Goal: Information Seeking & Learning: Learn about a topic

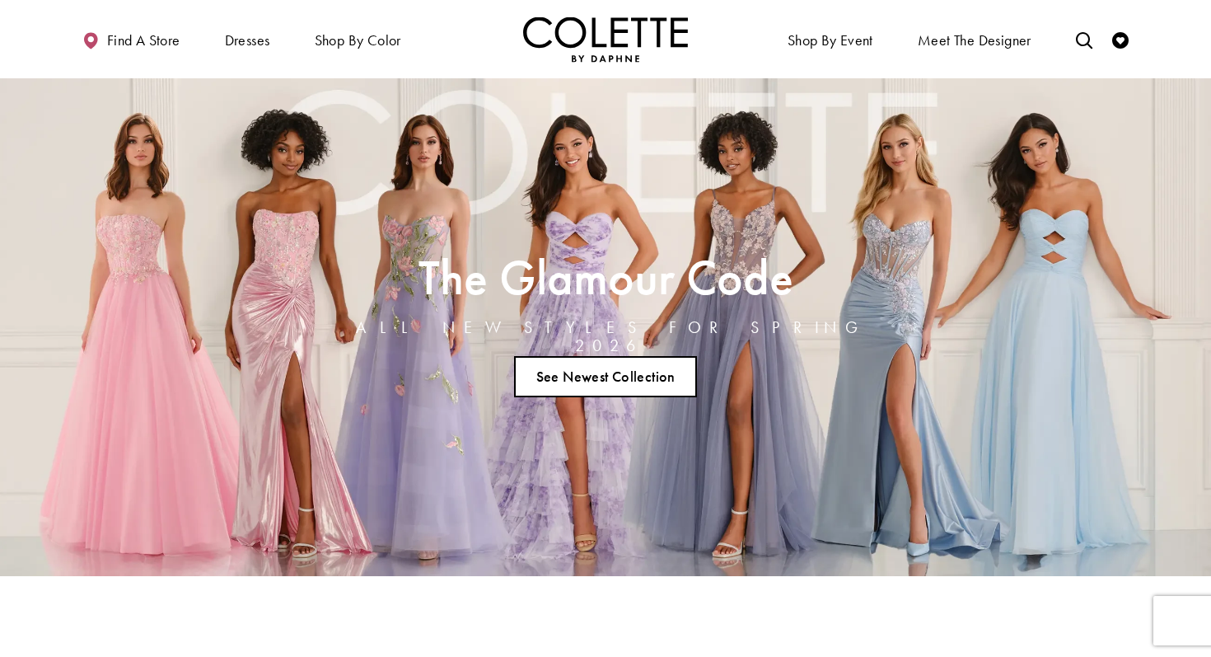
click at [628, 378] on link "See Newest Collection" at bounding box center [605, 376] width 183 height 41
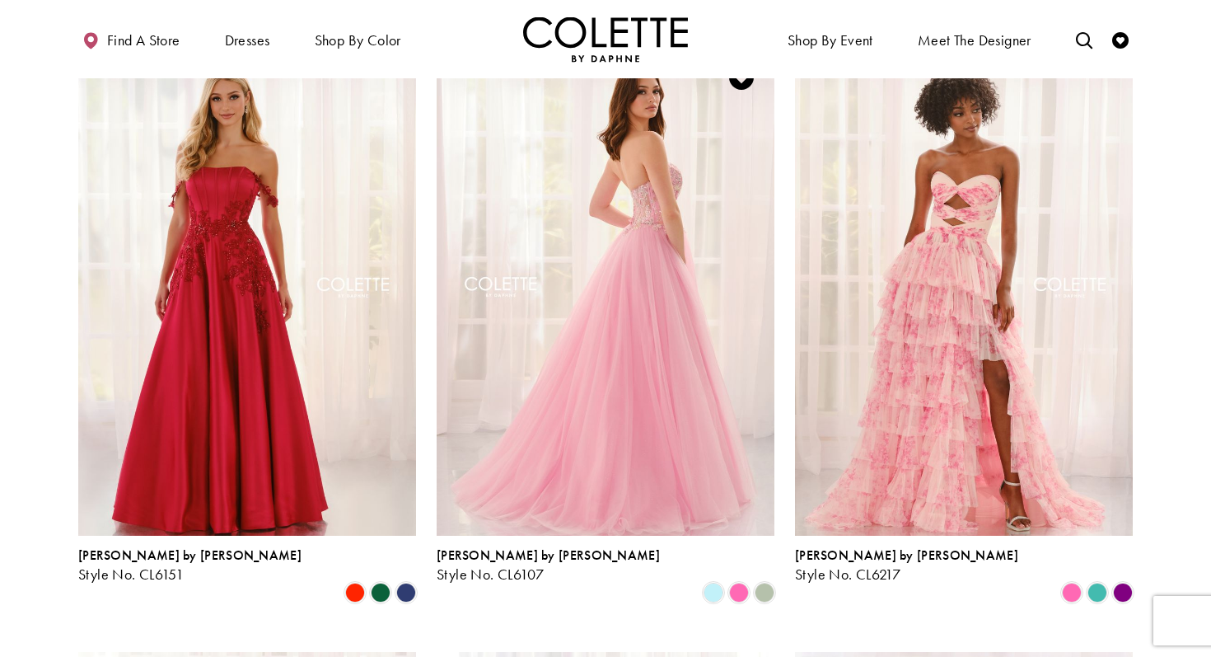
scroll to position [1082, 0]
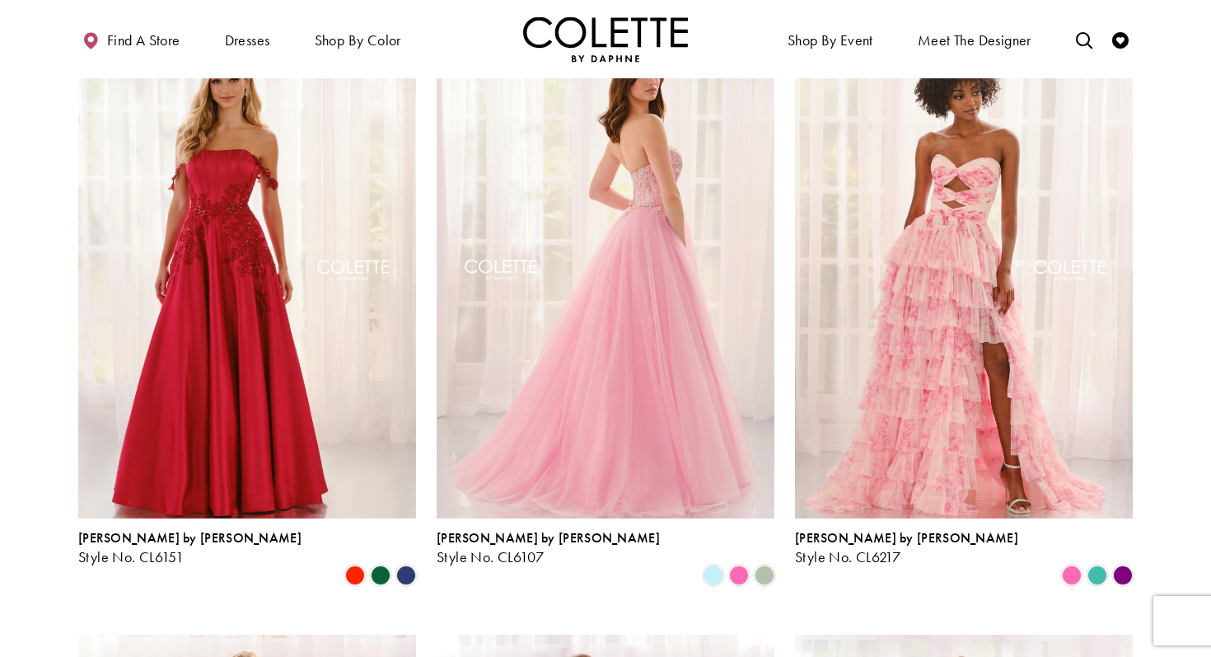
click at [625, 154] on img "Visit Colette by Daphne Style No. CL6107 Page" at bounding box center [606, 272] width 338 height 491
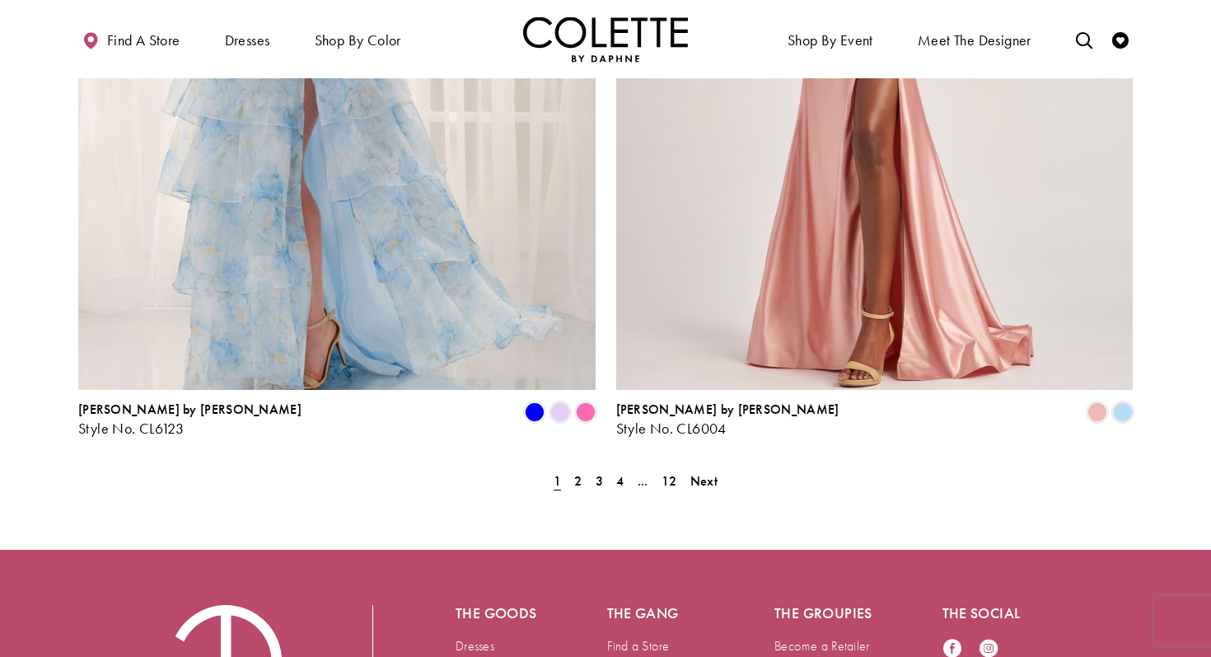
scroll to position [3367, 0]
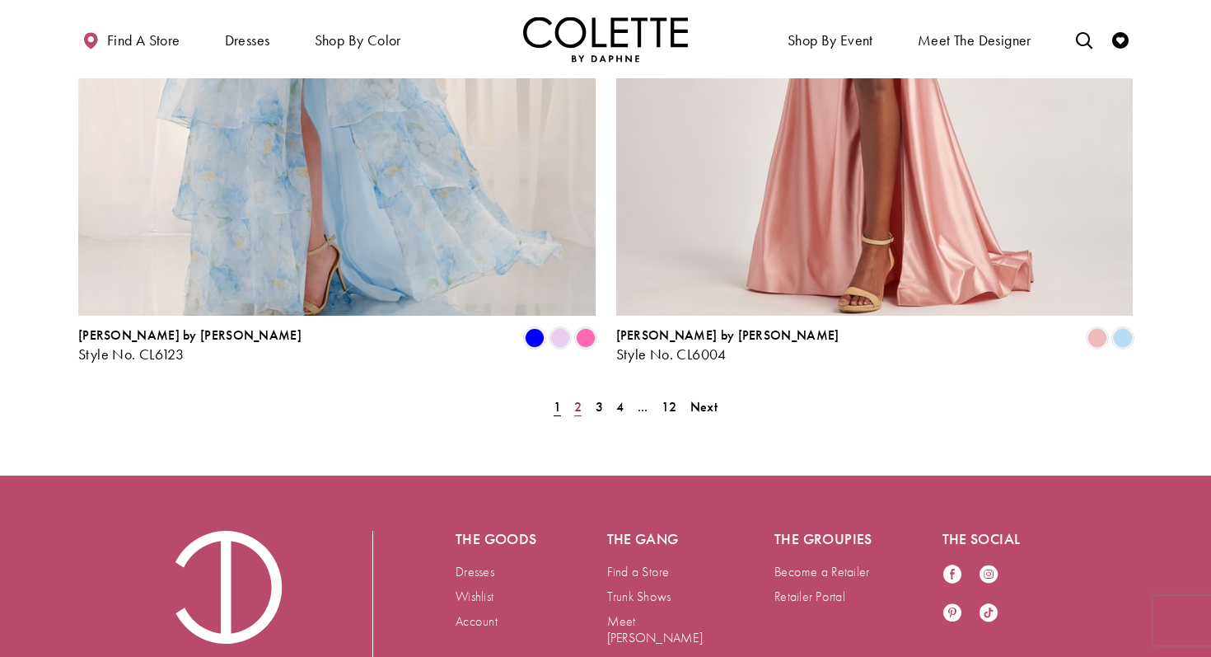
click at [576, 398] on span "2" at bounding box center [577, 406] width 7 height 17
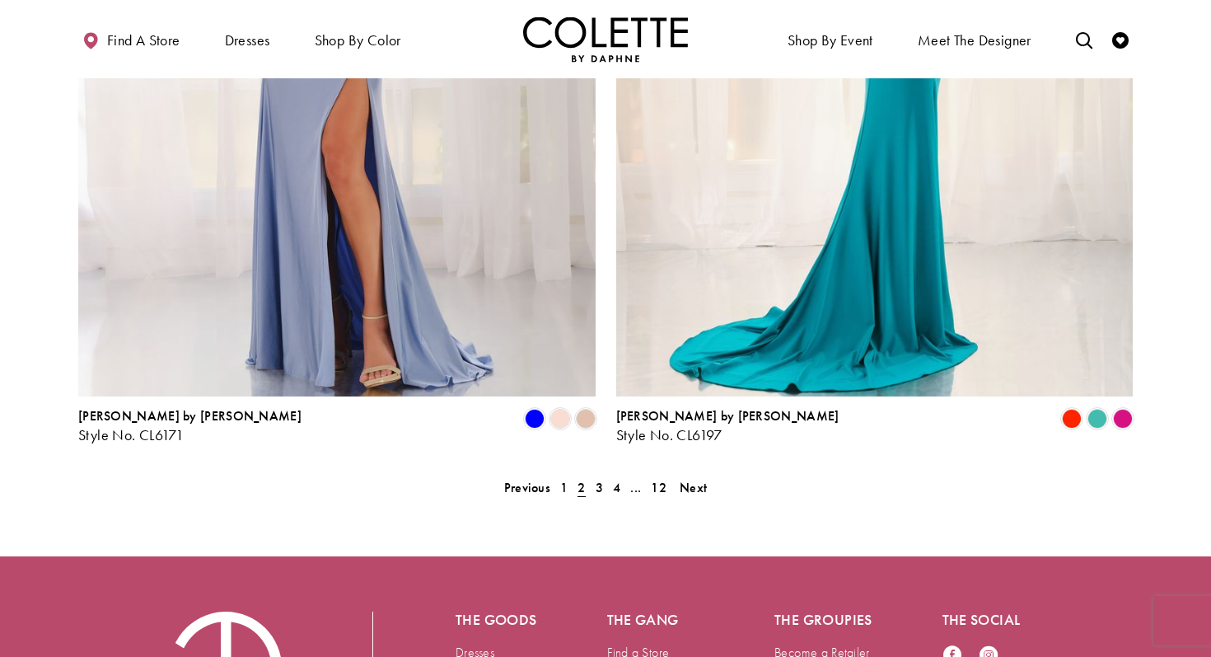
scroll to position [3288, 0]
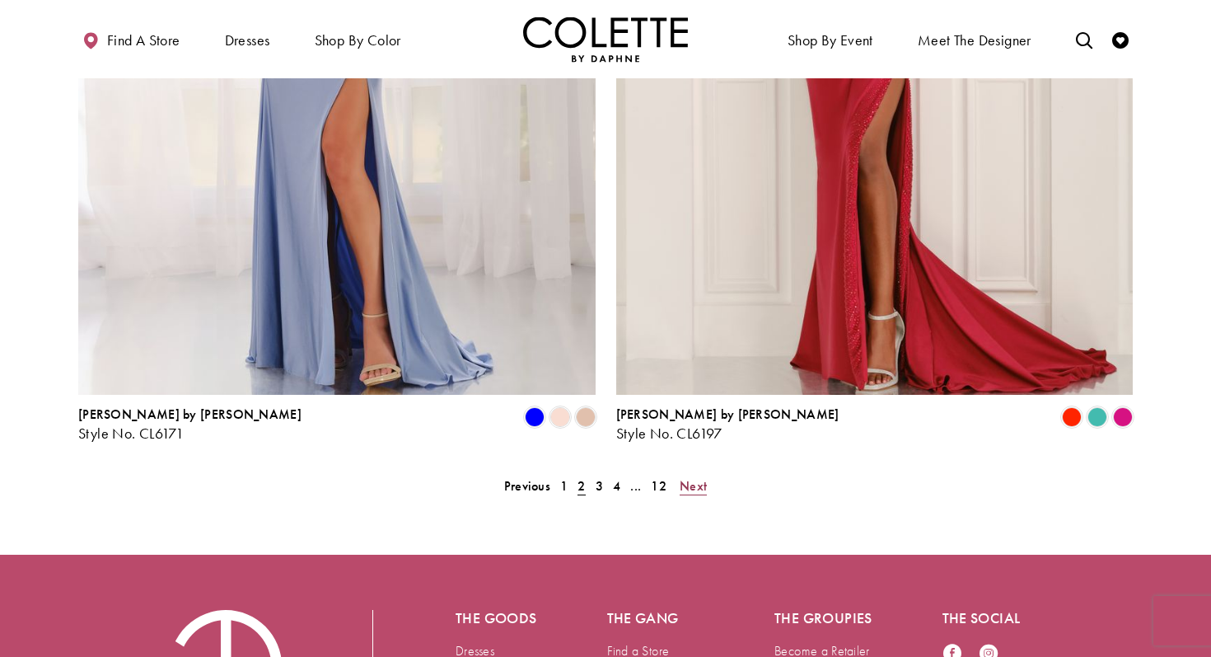
click at [693, 477] on span "Next" at bounding box center [693, 485] width 27 height 17
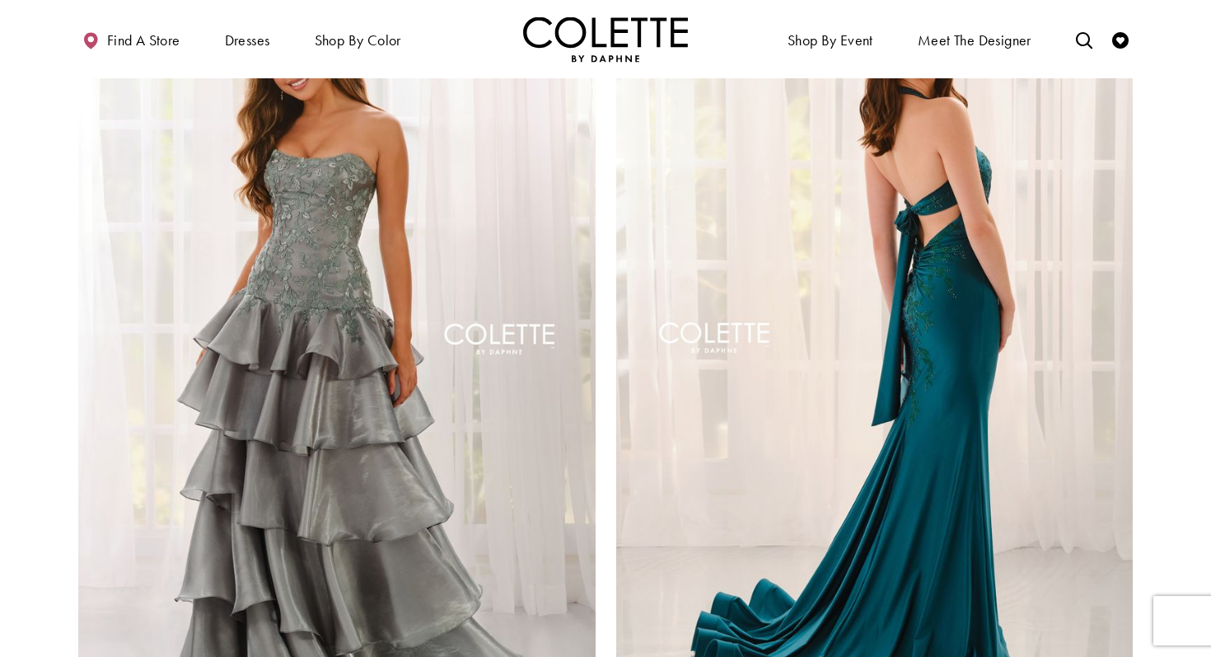
scroll to position [3108, 0]
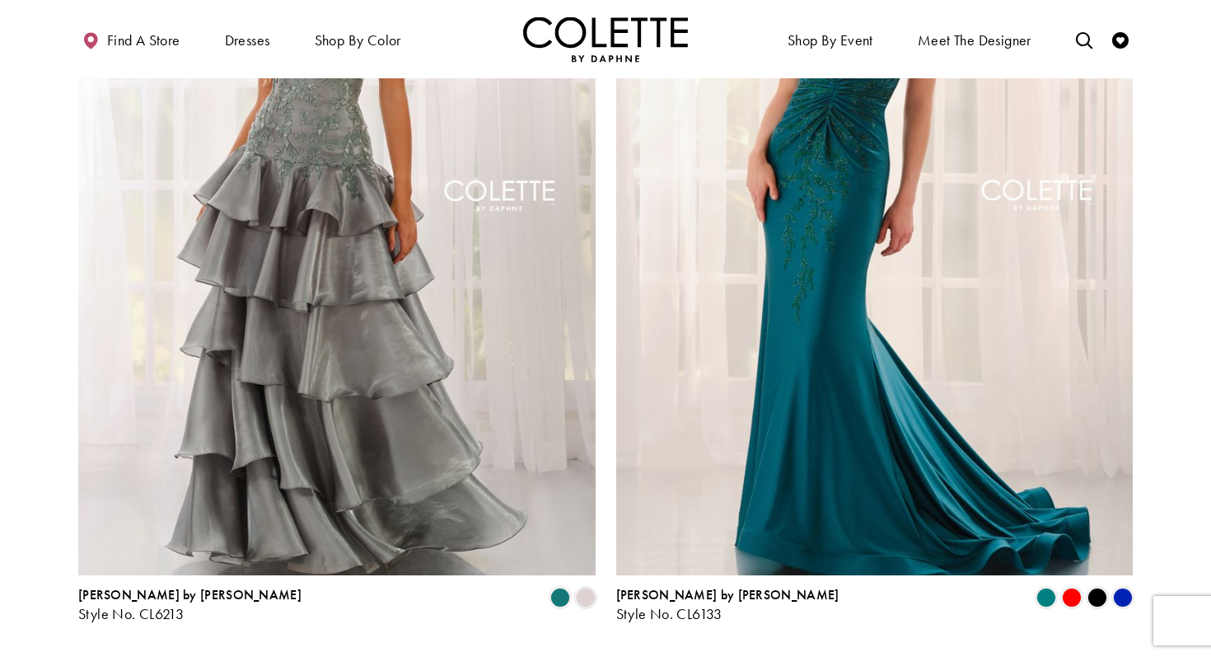
click at [702, 656] on span "Next" at bounding box center [693, 666] width 27 height 17
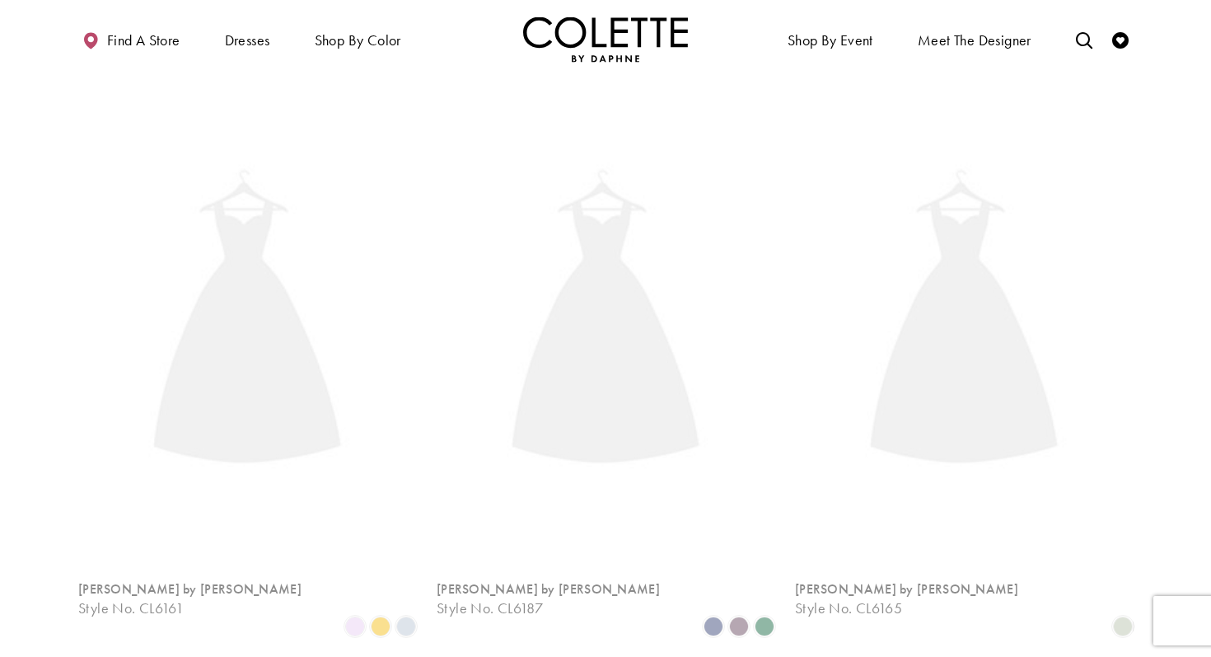
scroll to position [422, 0]
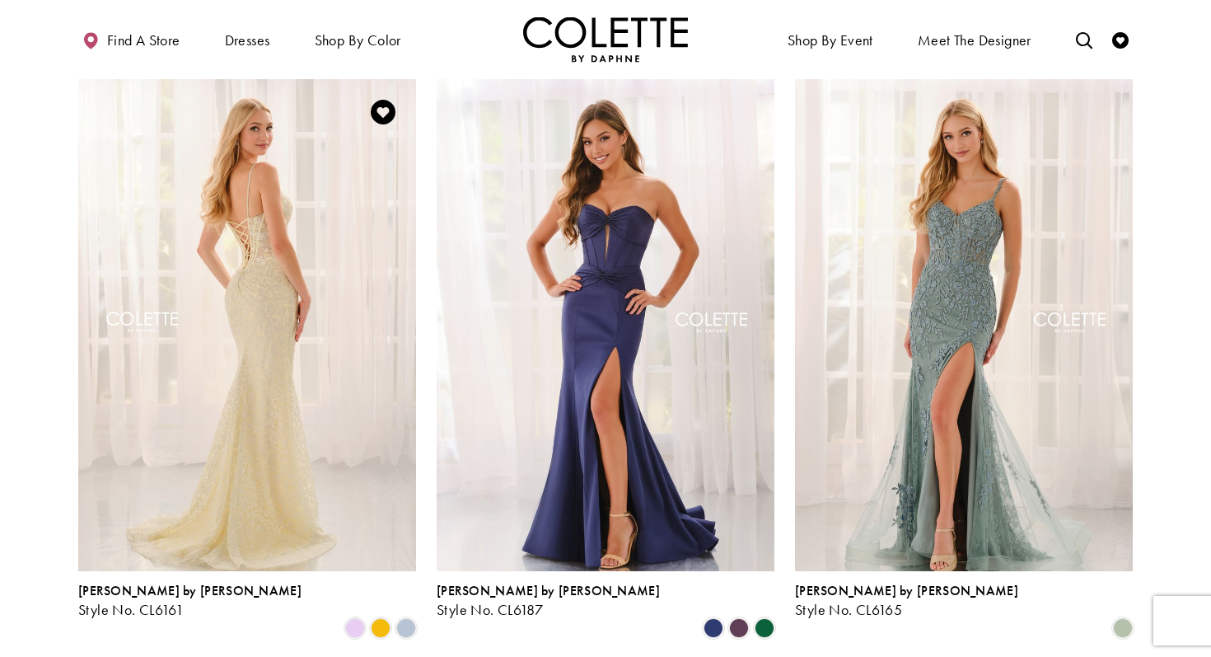
click at [236, 223] on img "Visit Colette by Daphne Style No. CL6161 Page" at bounding box center [247, 324] width 338 height 491
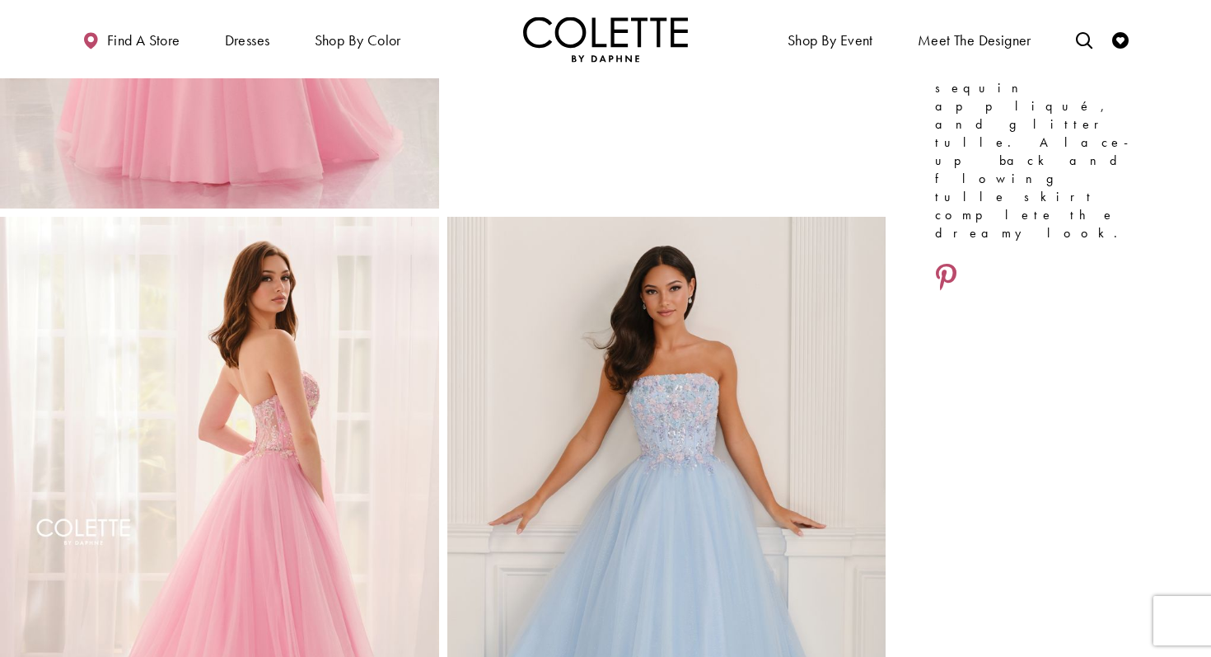
scroll to position [756, 0]
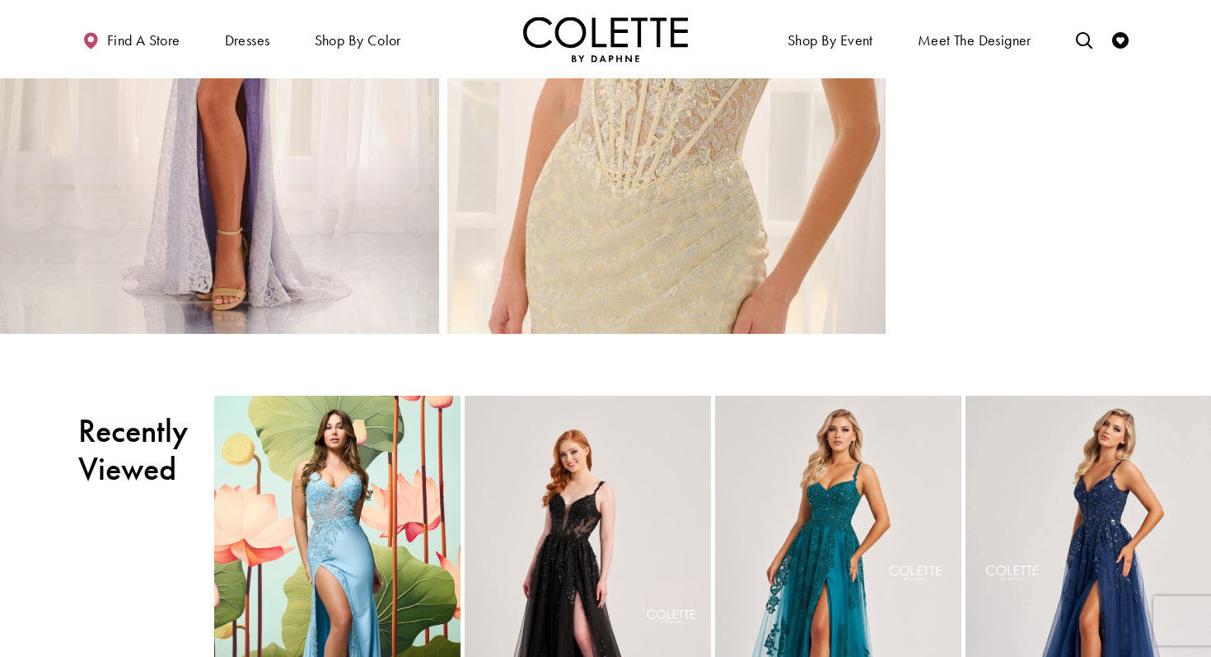
scroll to position [1734, 0]
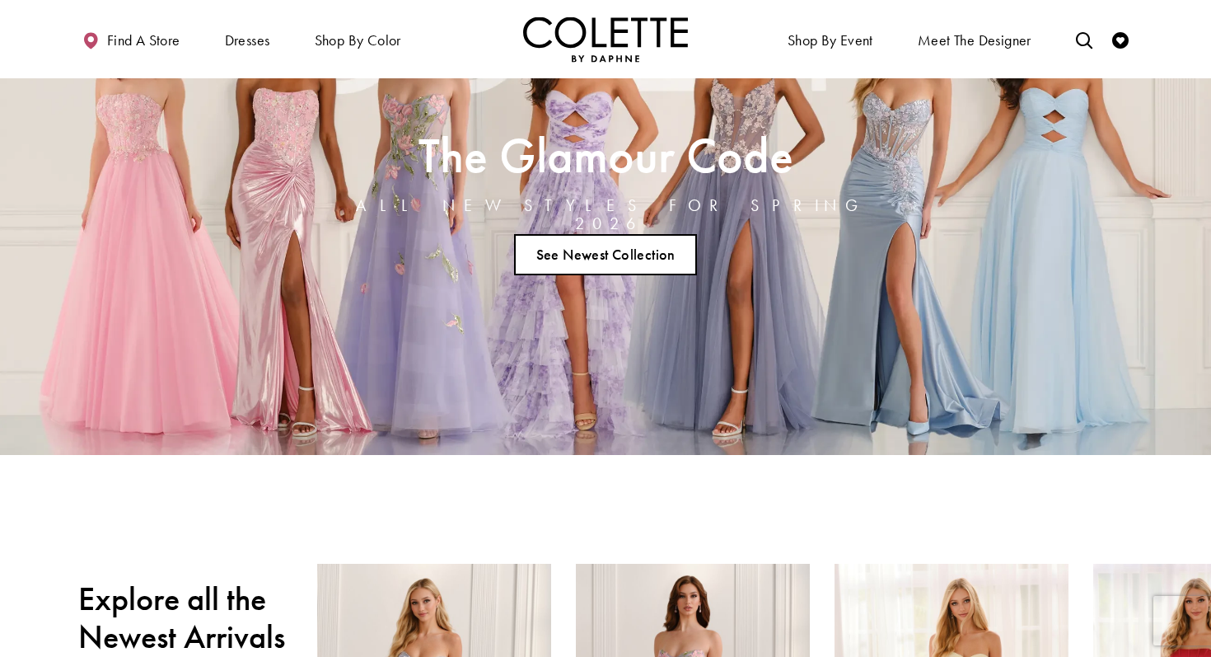
scroll to position [81, 0]
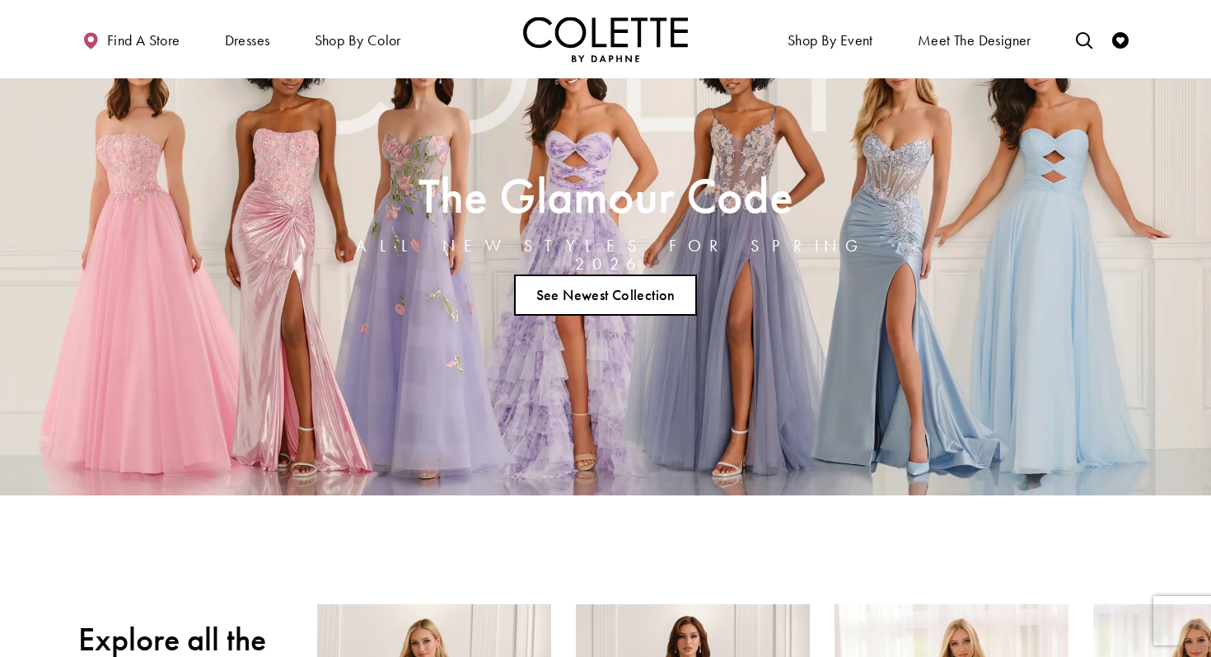
click at [597, 287] on link "See Newest Collection" at bounding box center [605, 294] width 183 height 41
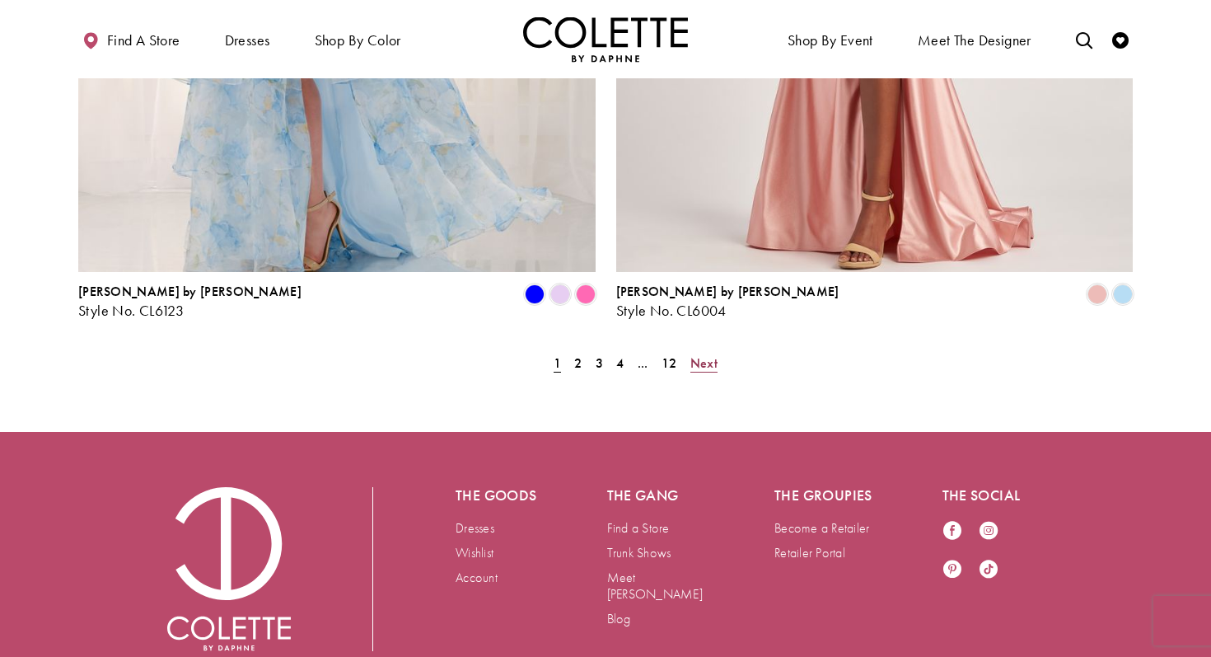
scroll to position [3410, 0]
click at [672, 355] on span "12" at bounding box center [670, 363] width 16 height 17
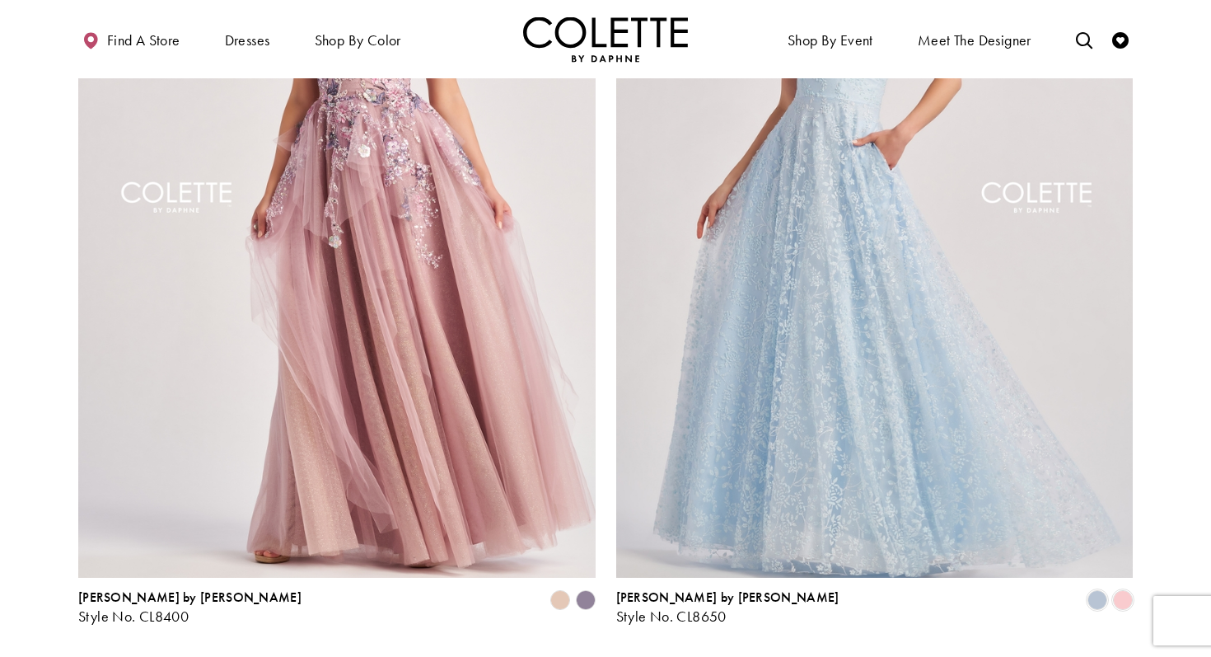
scroll to position [1386, 0]
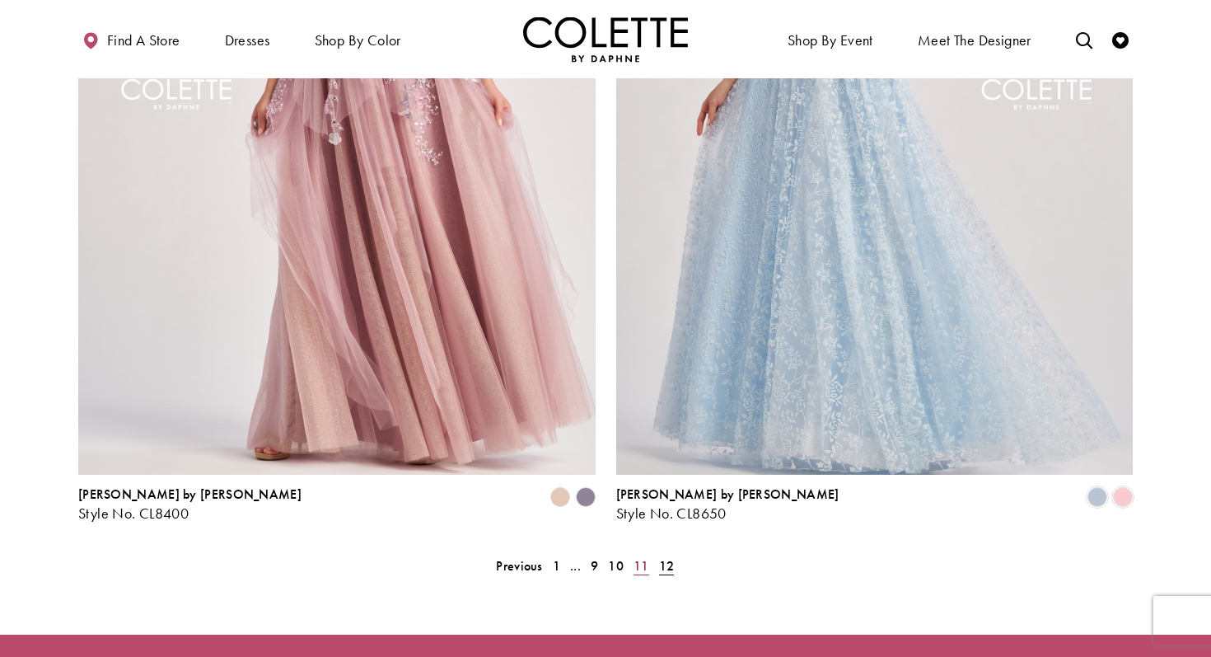
click at [644, 557] on span "11" at bounding box center [642, 565] width 16 height 17
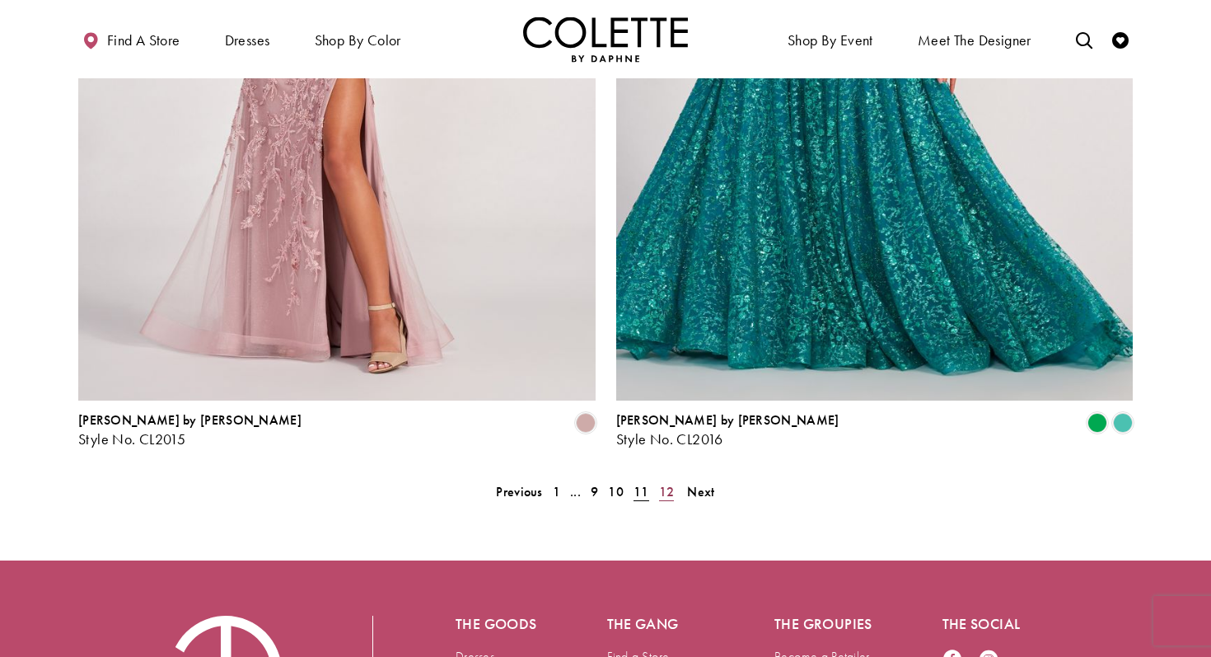
scroll to position [3321, 0]
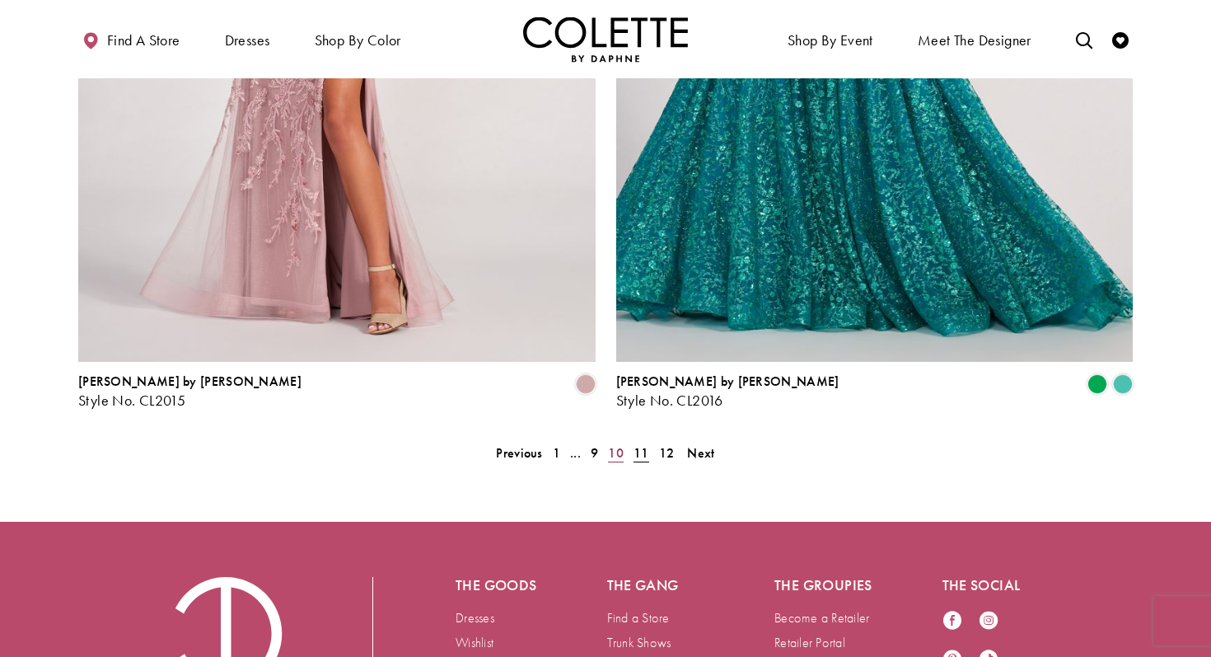
click at [614, 444] on span "10" at bounding box center [616, 452] width 16 height 17
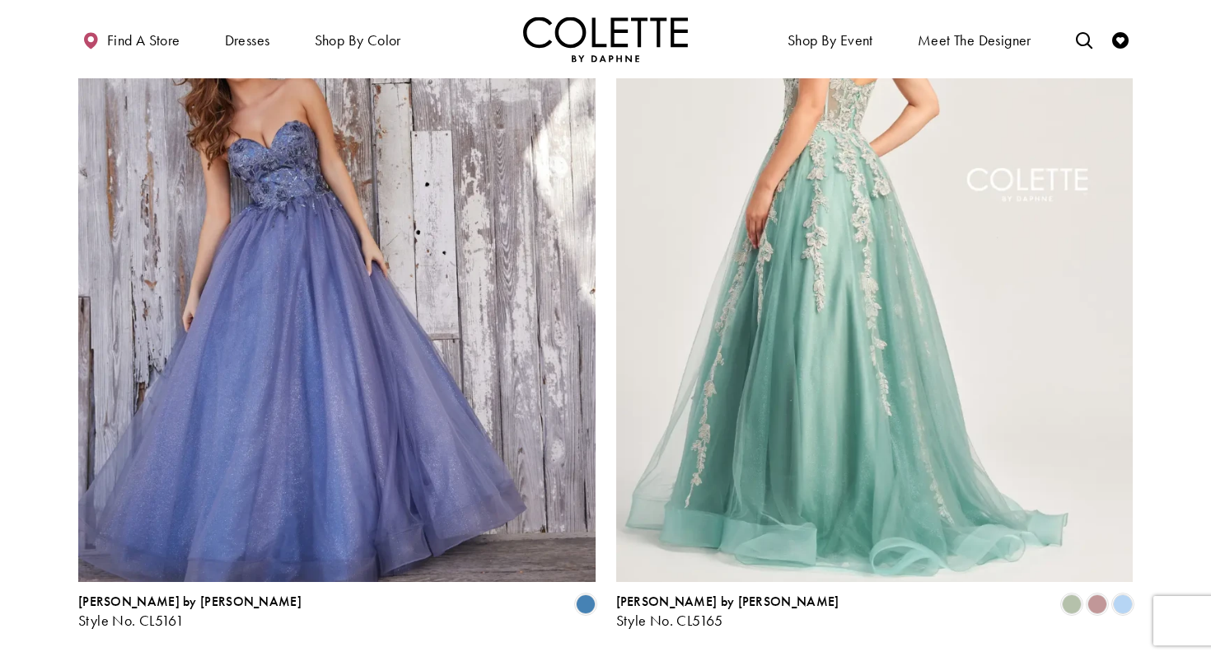
scroll to position [3105, 0]
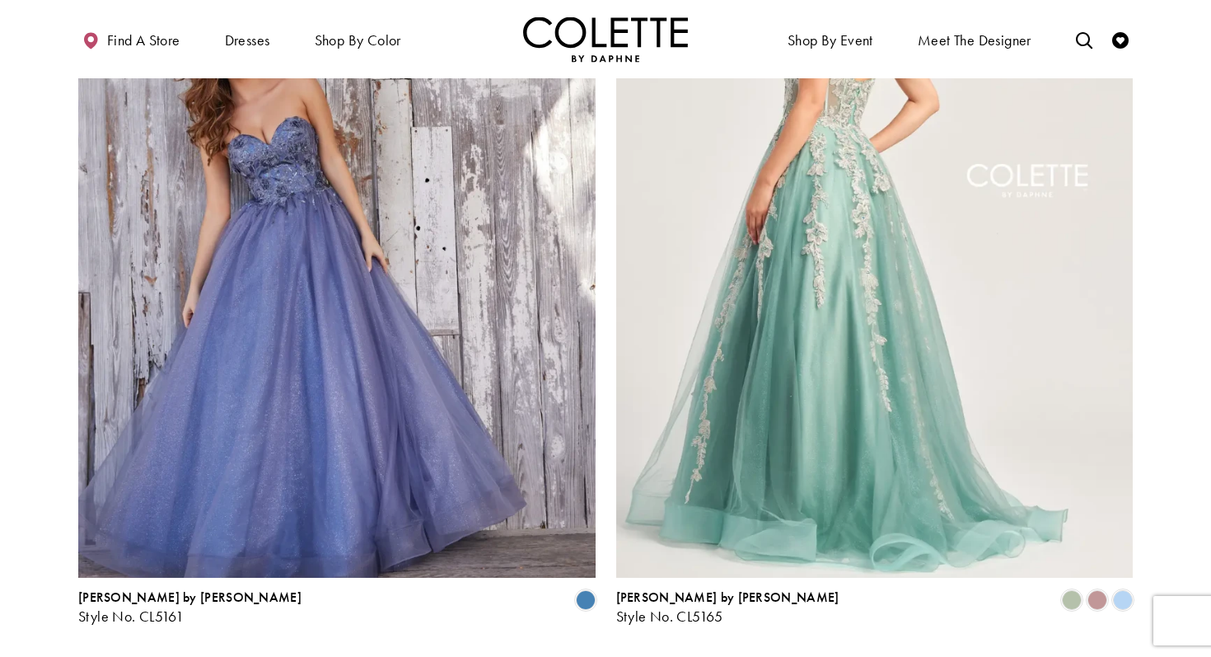
click at [778, 314] on img "Visit Colette by Daphne Style No. CL5165 Page" at bounding box center [874, 202] width 517 height 752
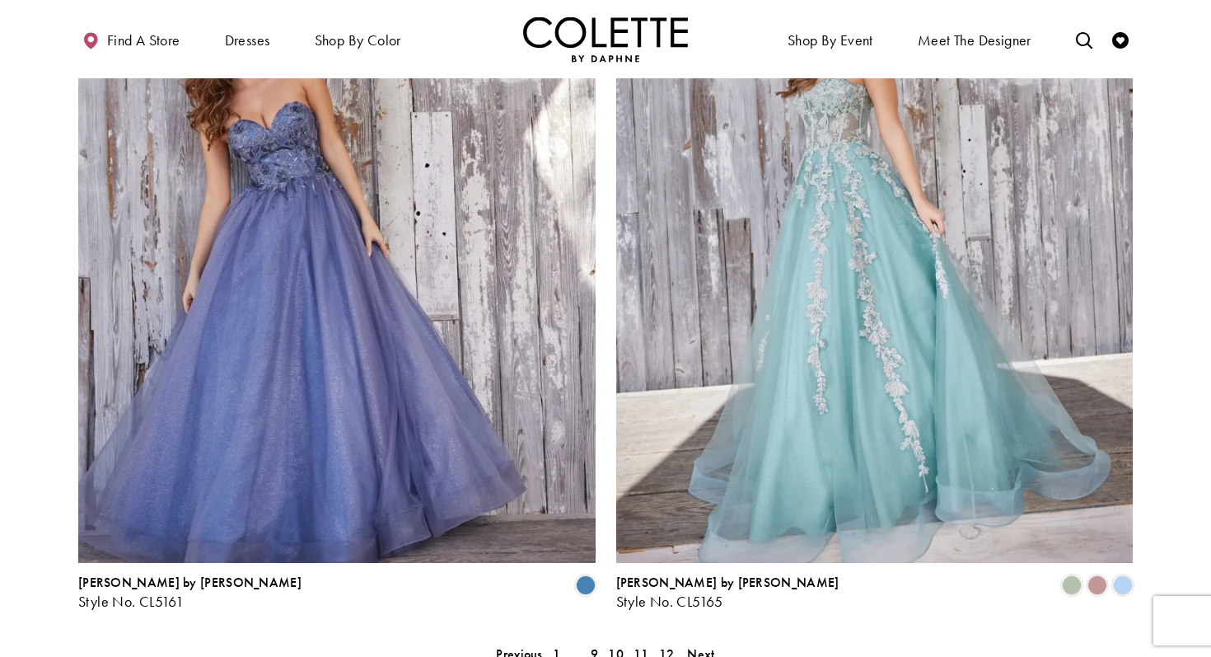
scroll to position [3125, 0]
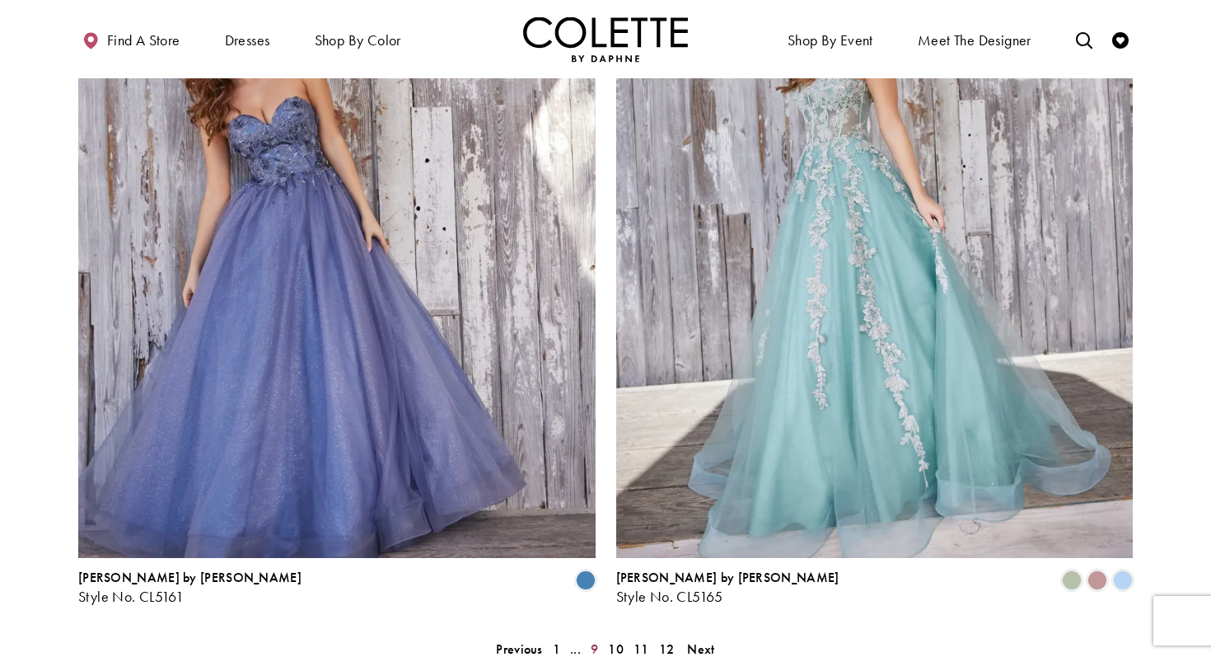
click at [597, 640] on span "9" at bounding box center [594, 648] width 7 height 17
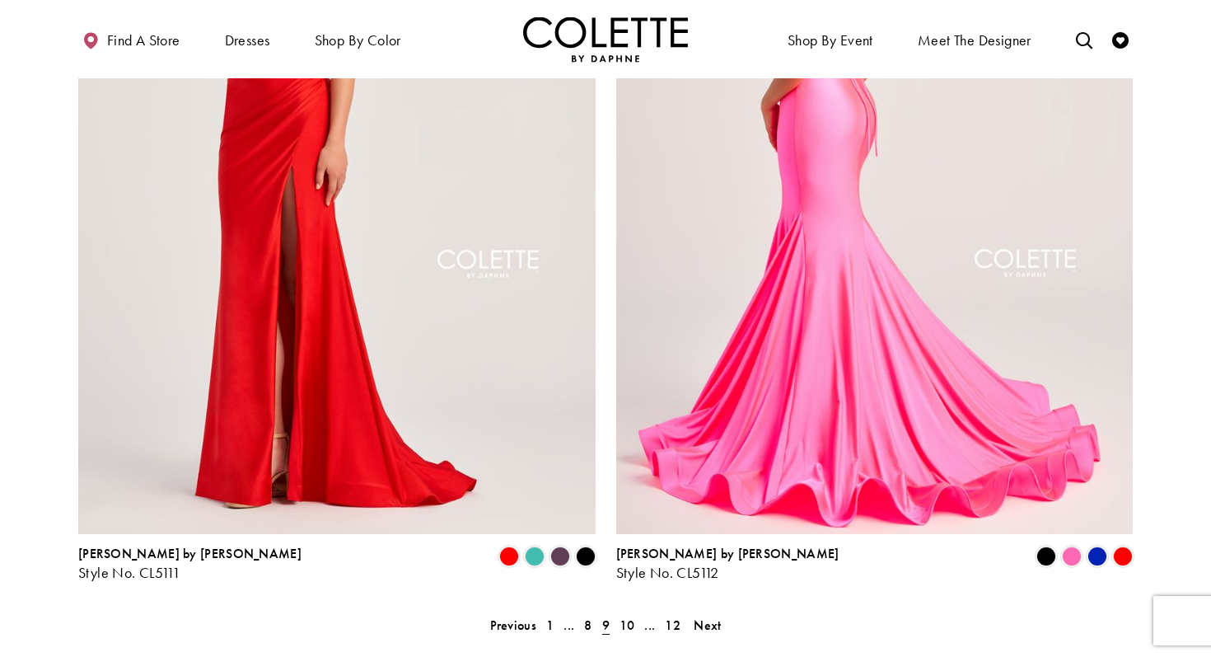
scroll to position [3154, 0]
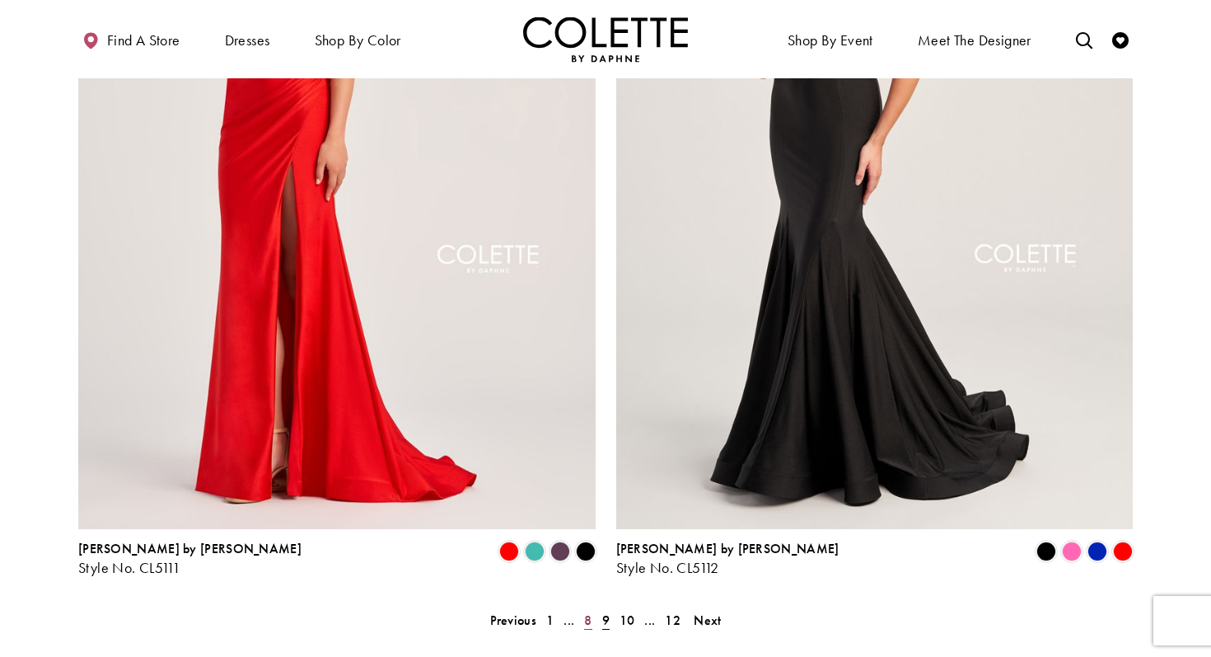
click at [588, 611] on span "8" at bounding box center [587, 619] width 7 height 17
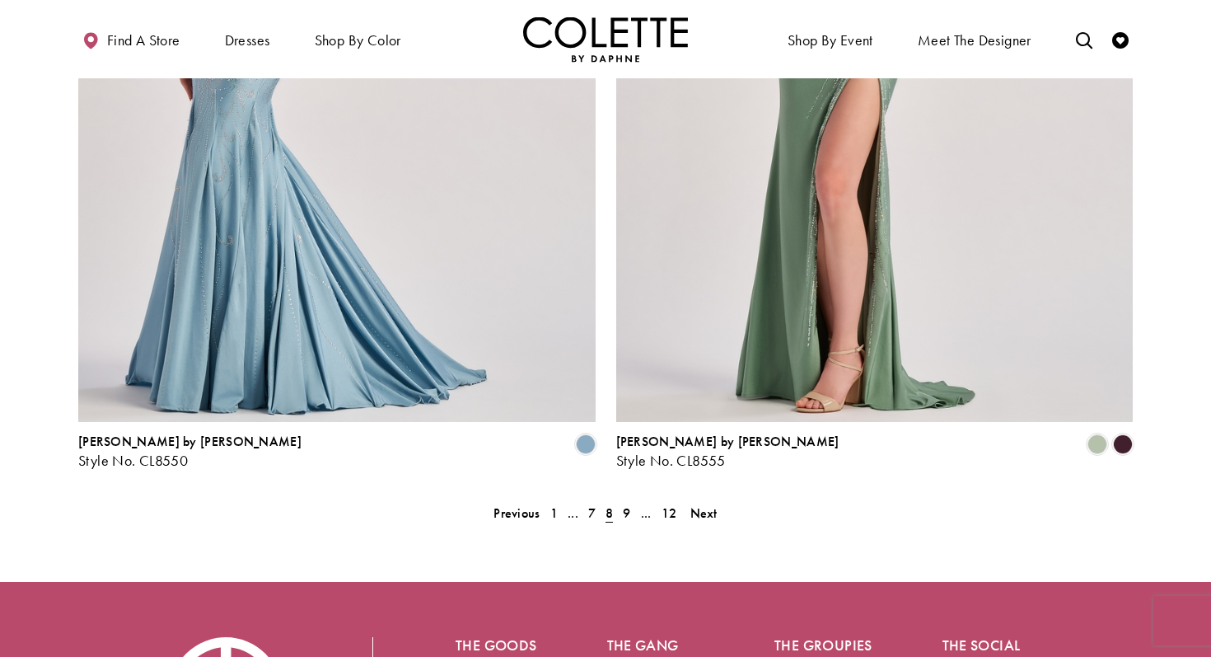
scroll to position [3374, 0]
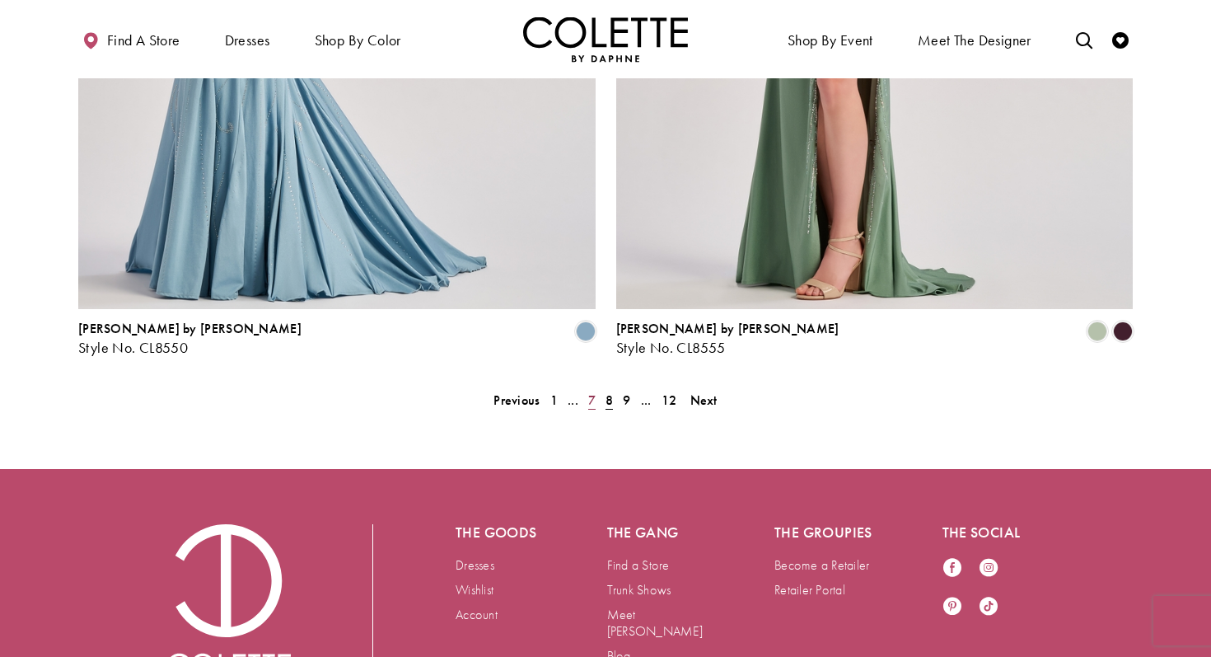
click at [593, 391] on span "7" at bounding box center [591, 399] width 7 height 17
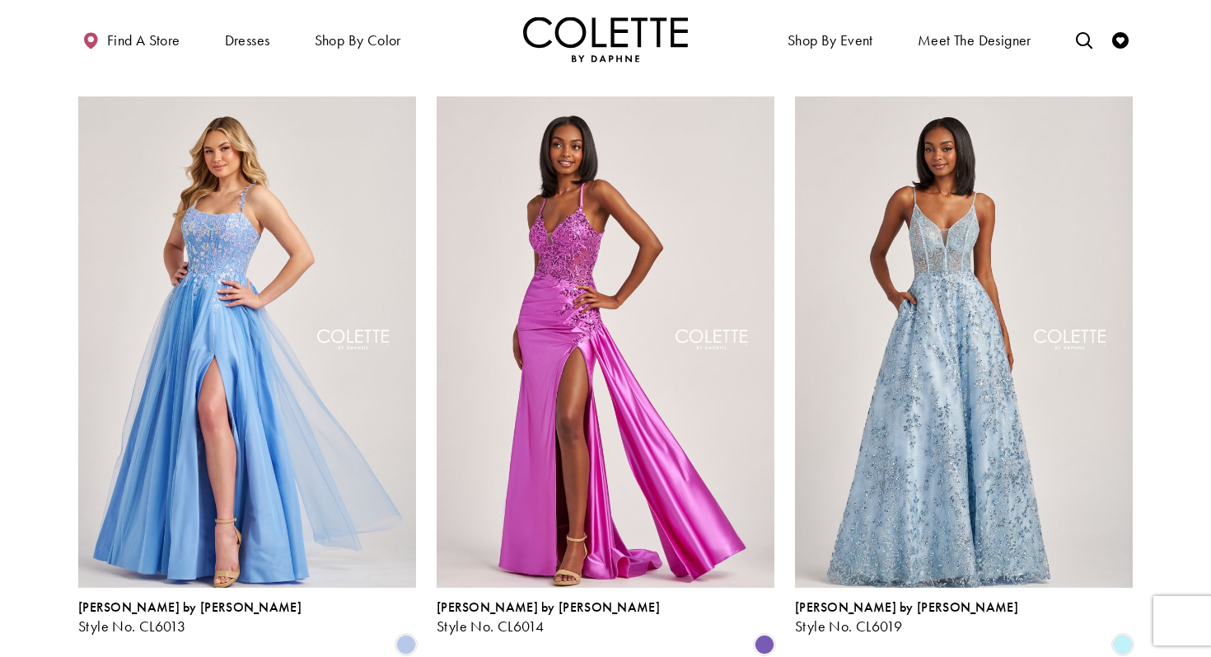
scroll to position [1052, 0]
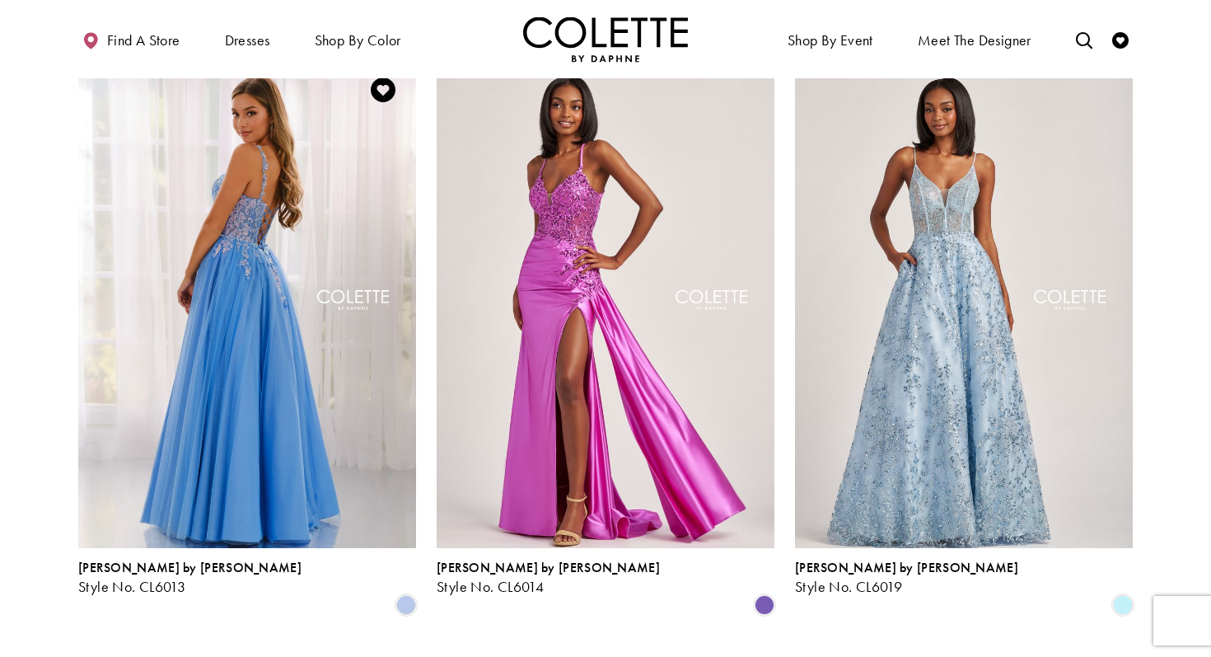
click at [276, 201] on img "Visit Colette by Daphne Style No. CL6013 Page" at bounding box center [247, 302] width 338 height 491
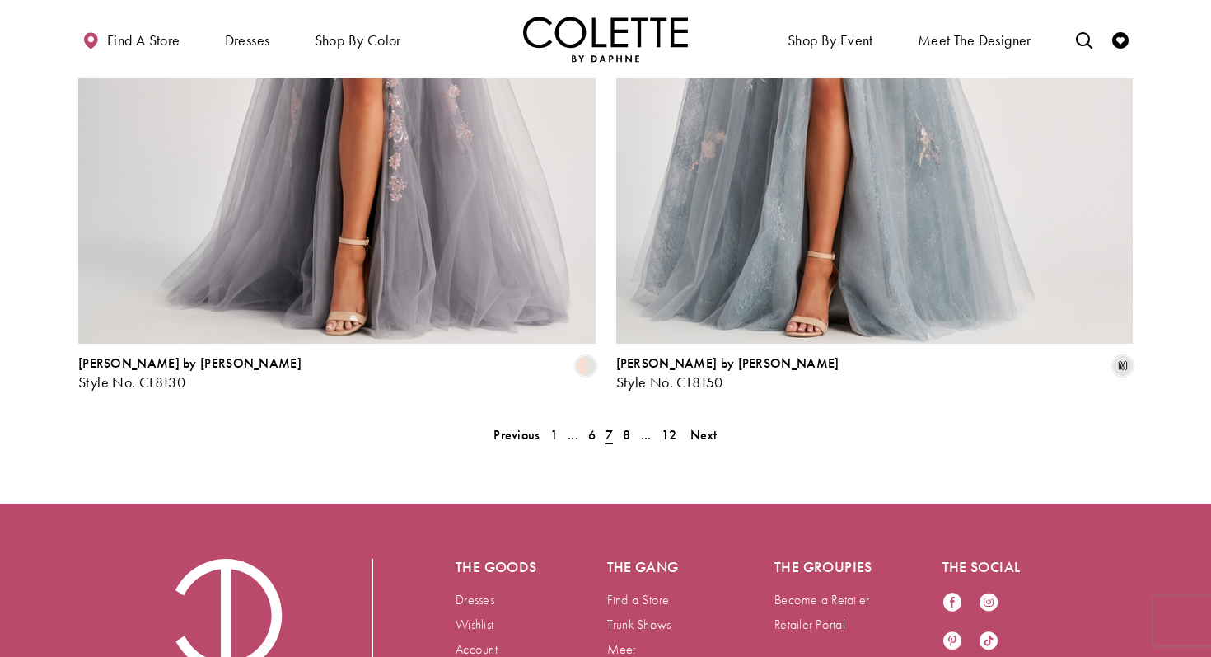
scroll to position [3408, 0]
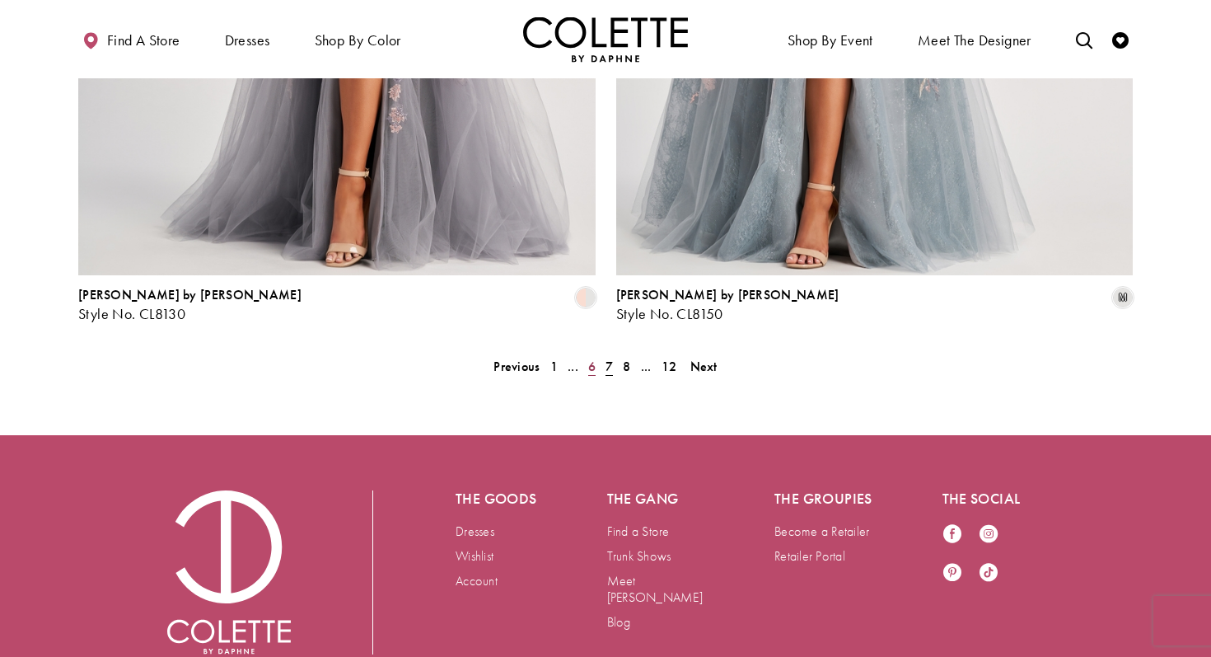
click at [589, 358] on span "6" at bounding box center [591, 366] width 7 height 17
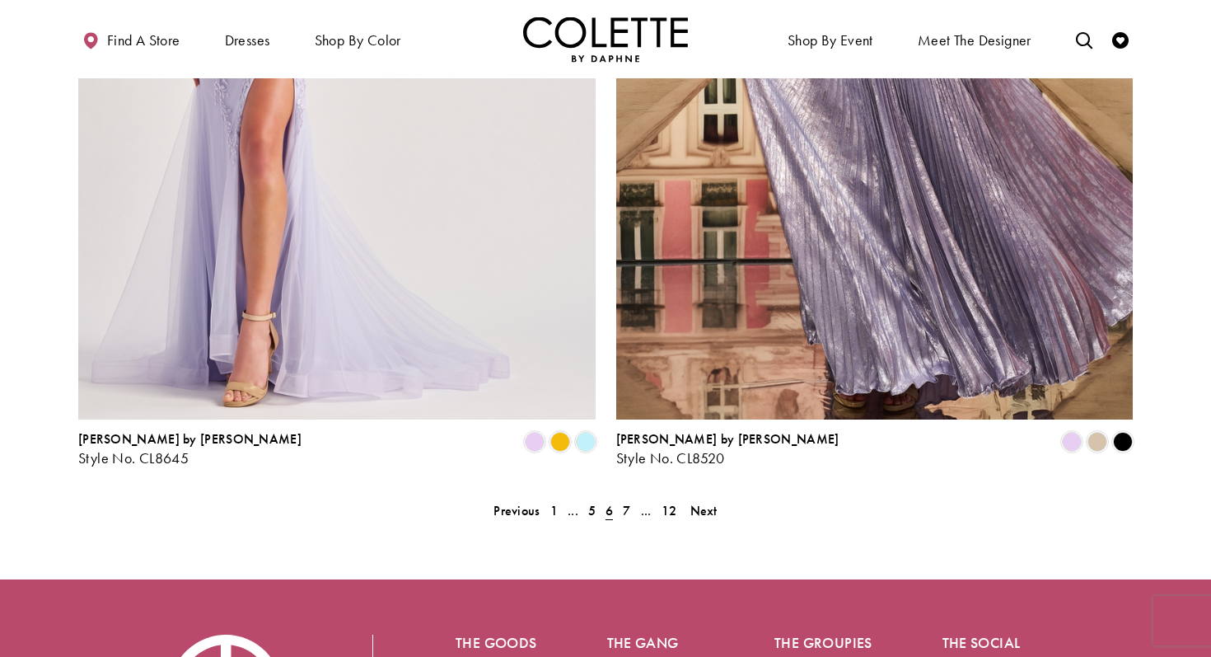
scroll to position [3272, 0]
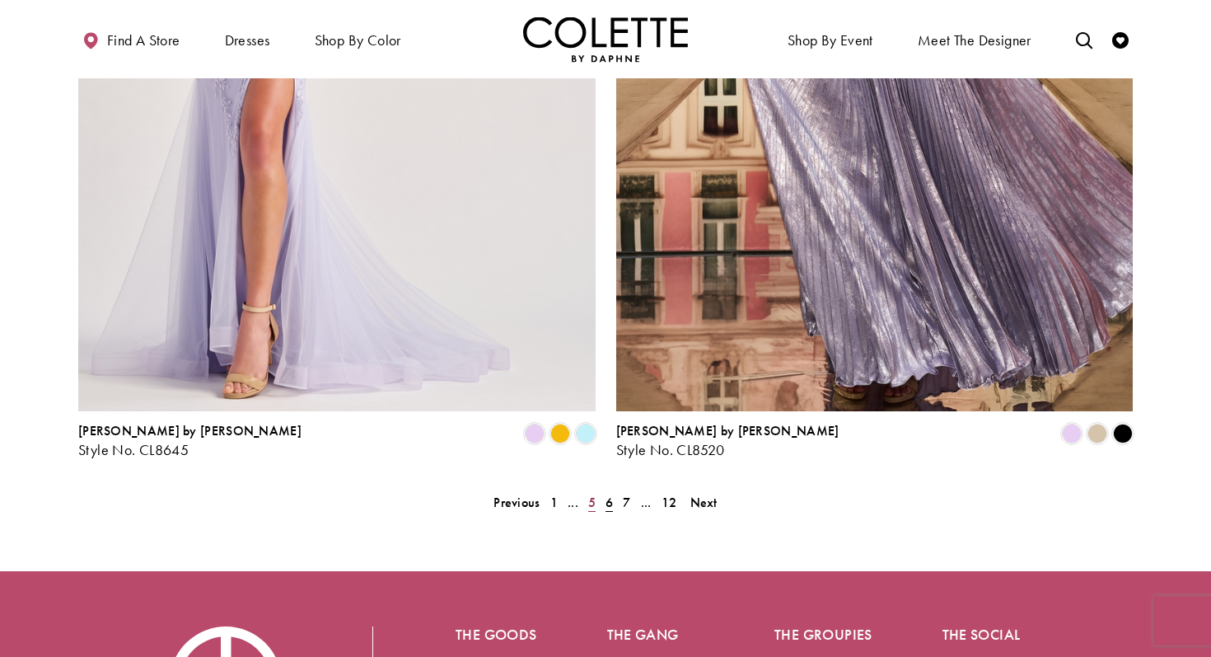
click at [592, 494] on span "5" at bounding box center [591, 502] width 7 height 17
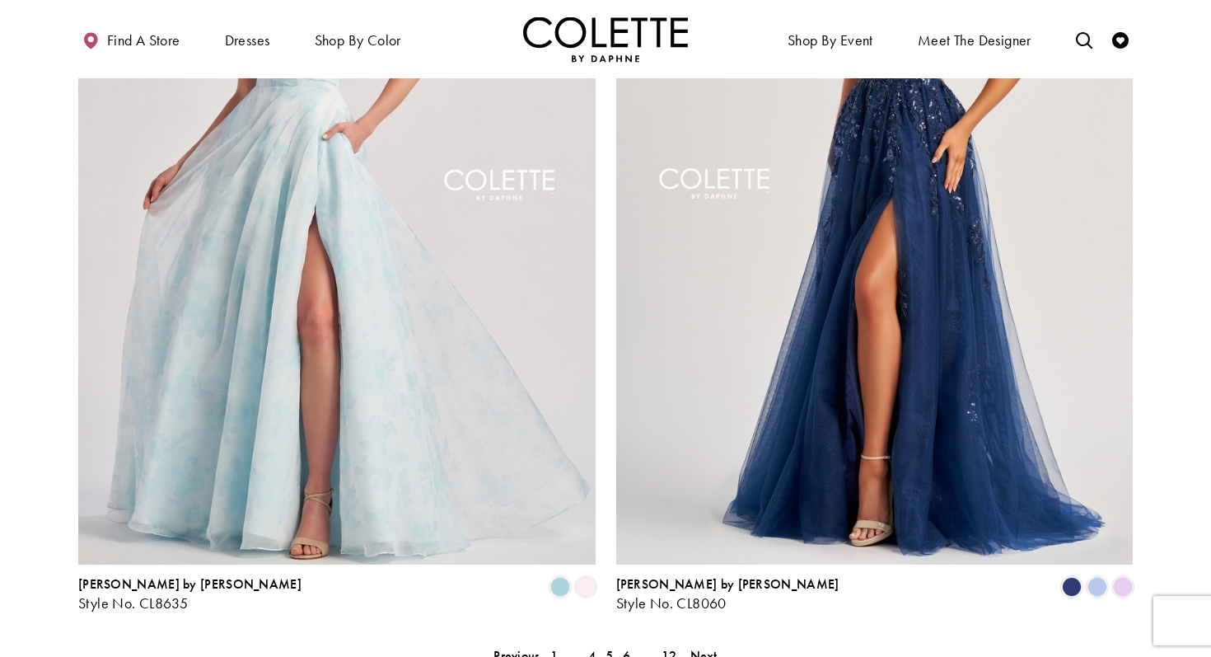
scroll to position [3127, 0]
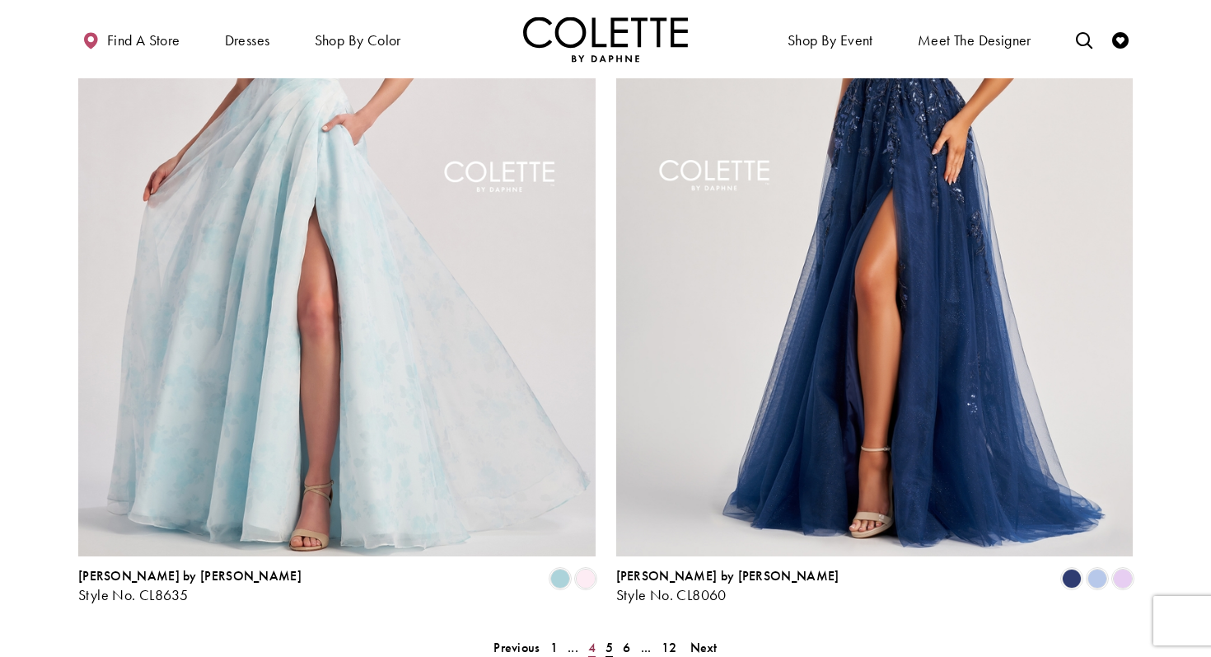
click at [592, 639] on span "4" at bounding box center [591, 647] width 7 height 17
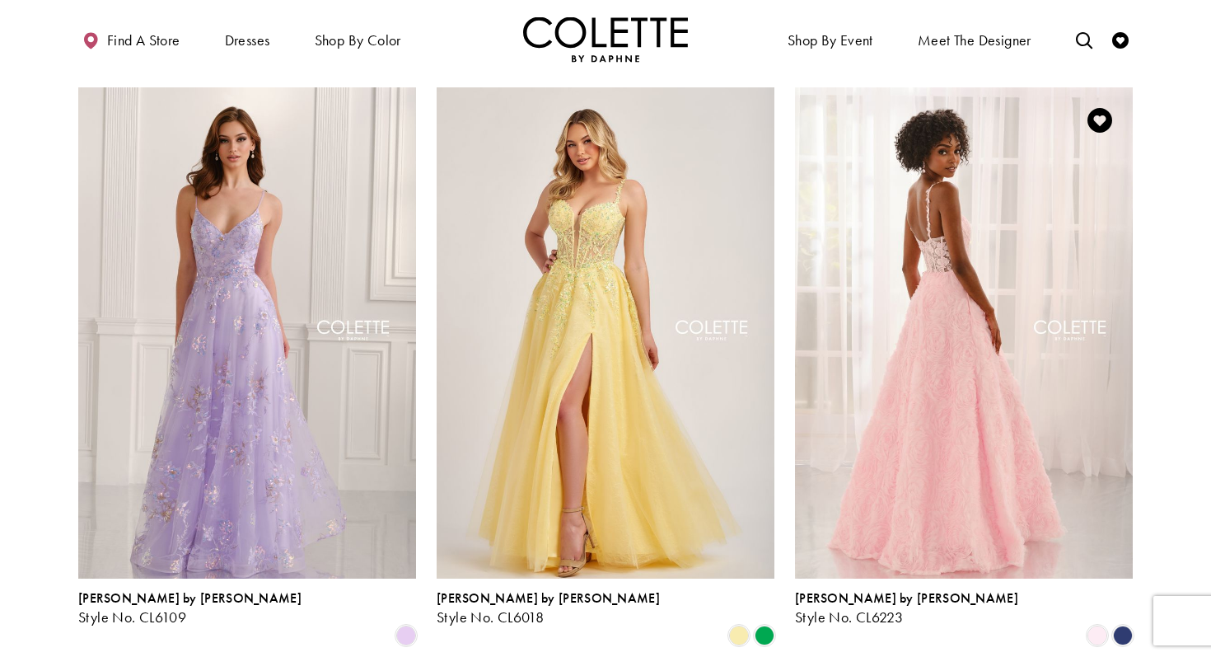
scroll to position [1015, 0]
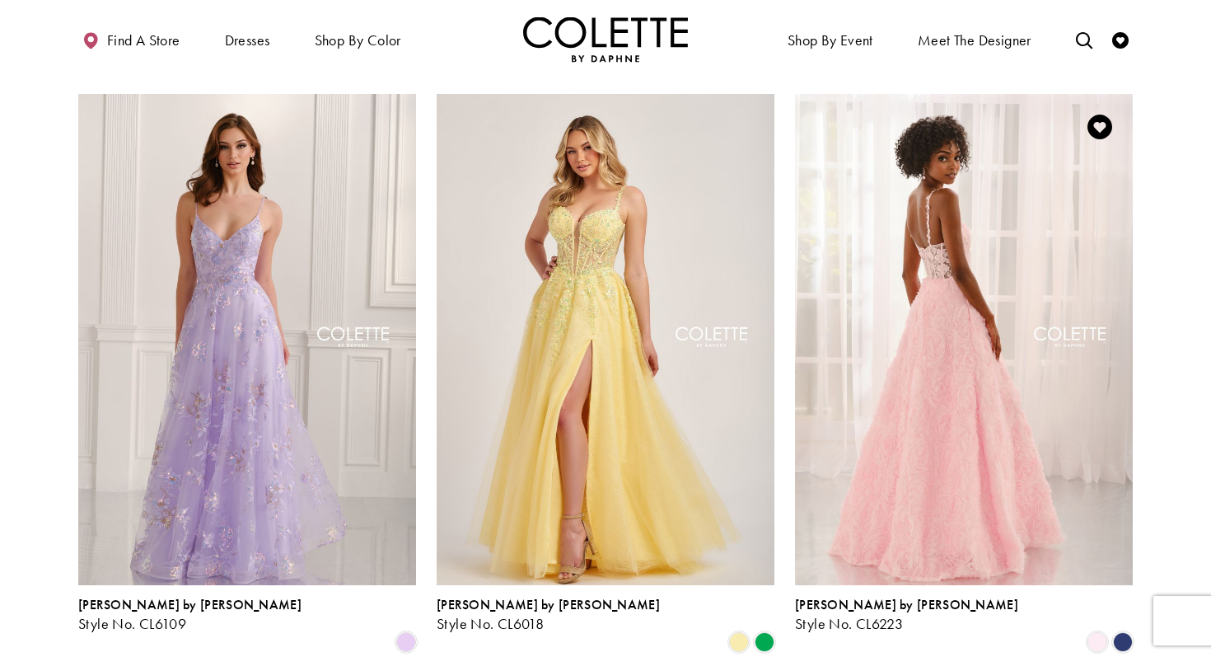
click at [935, 344] on img "Visit Colette by Daphne Style No. CL6223 Page" at bounding box center [964, 339] width 338 height 491
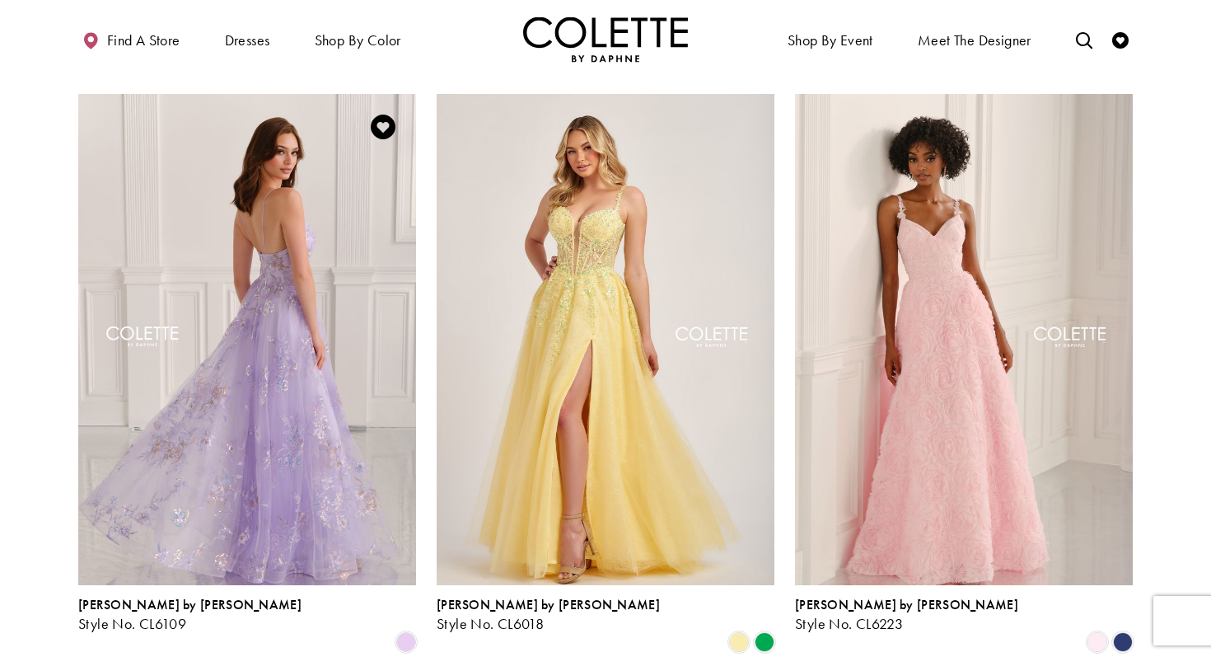
click at [274, 237] on img "Visit Colette by Daphne Style No. CL6109 Page" at bounding box center [247, 339] width 338 height 491
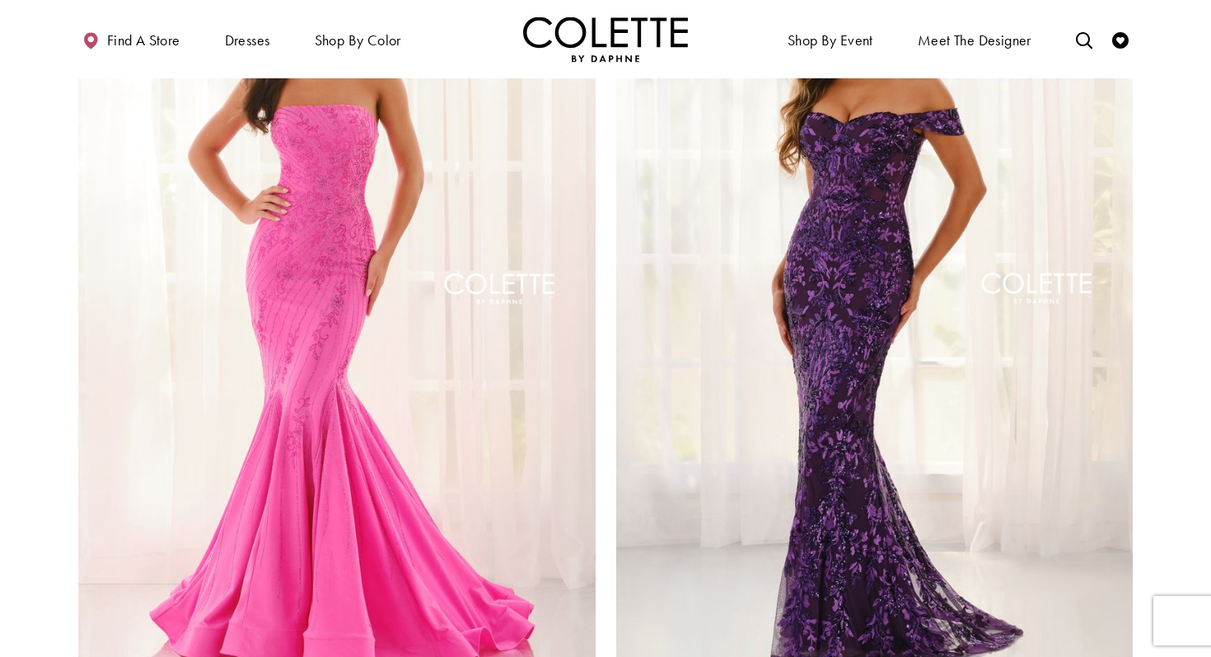
scroll to position [3218, 0]
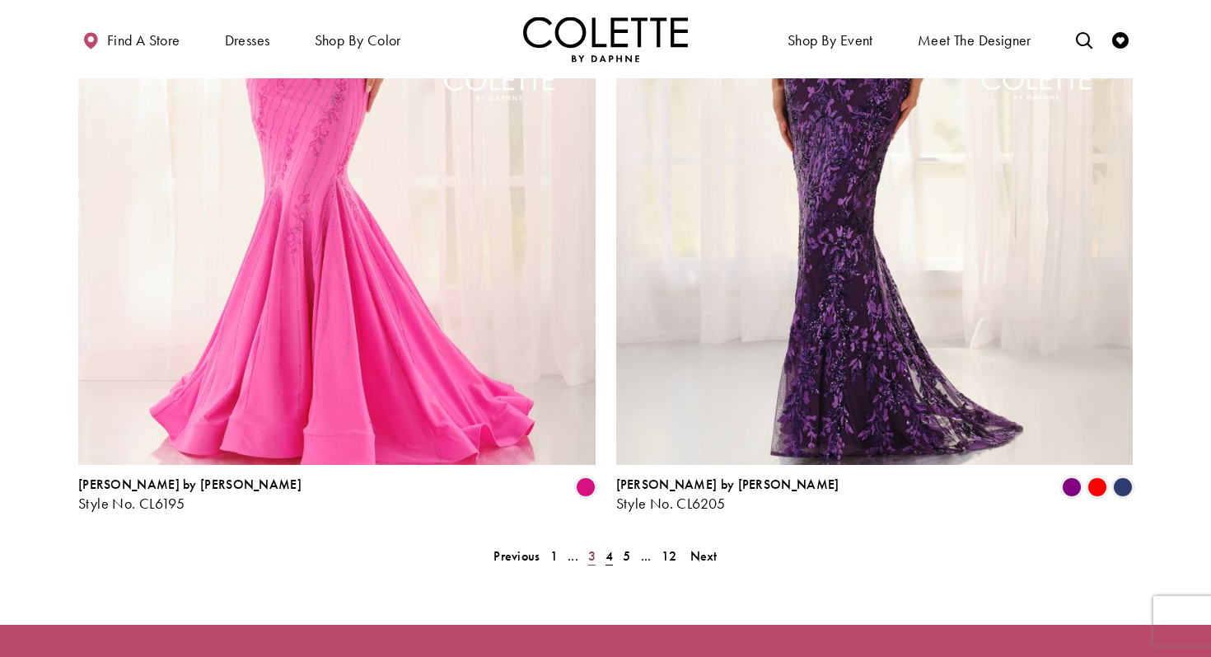
click at [592, 547] on span "3" at bounding box center [591, 555] width 7 height 17
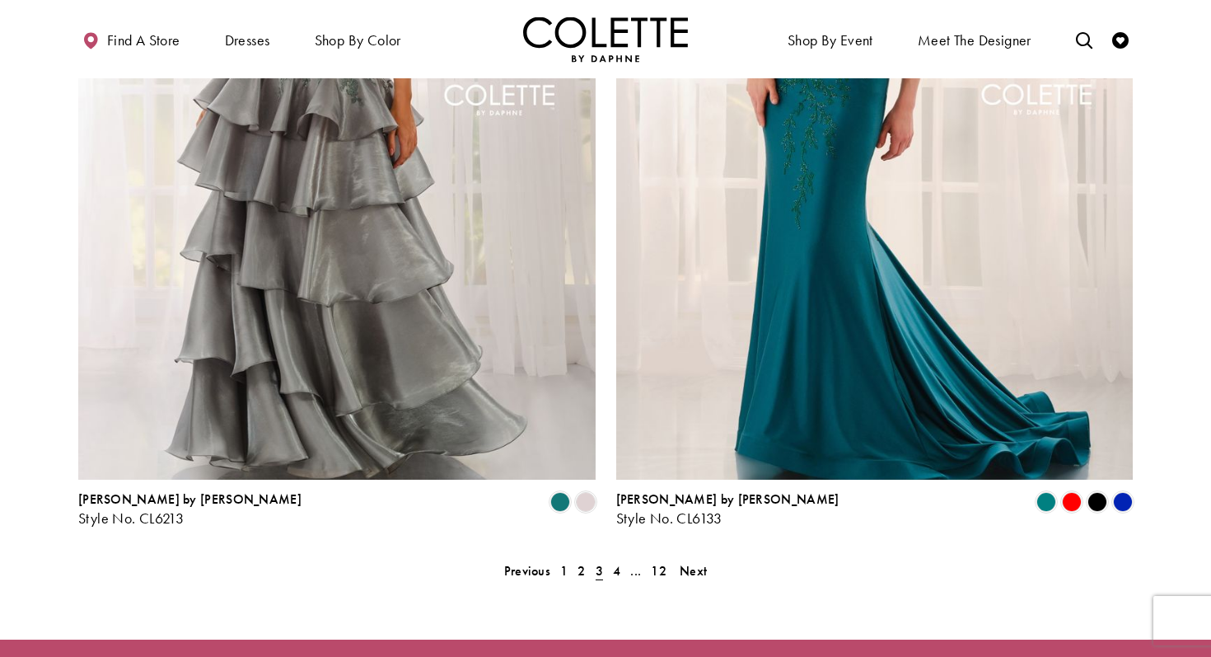
scroll to position [3215, 0]
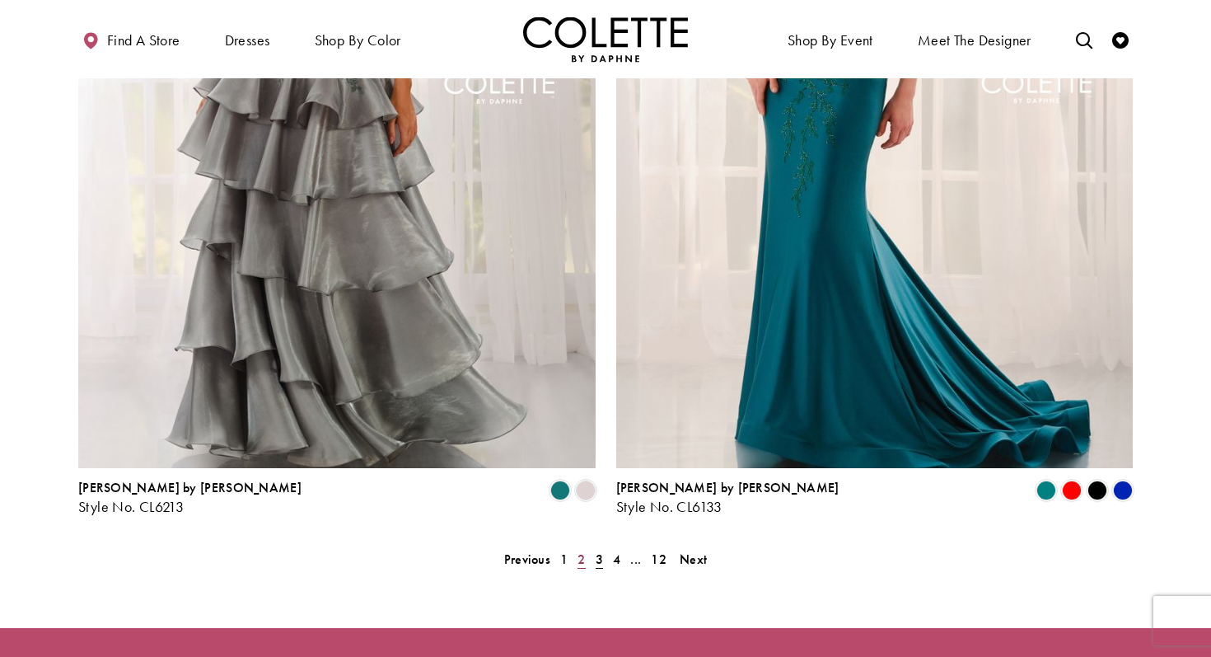
click at [583, 550] on span "2" at bounding box center [581, 558] width 7 height 17
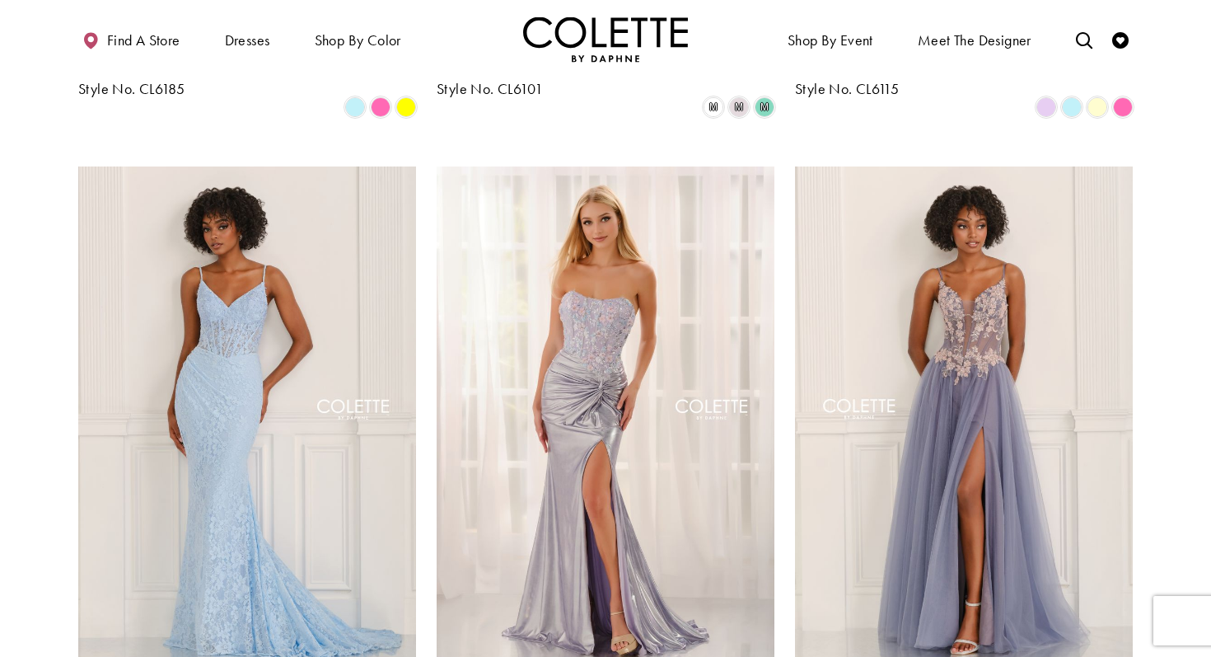
scroll to position [1048, 0]
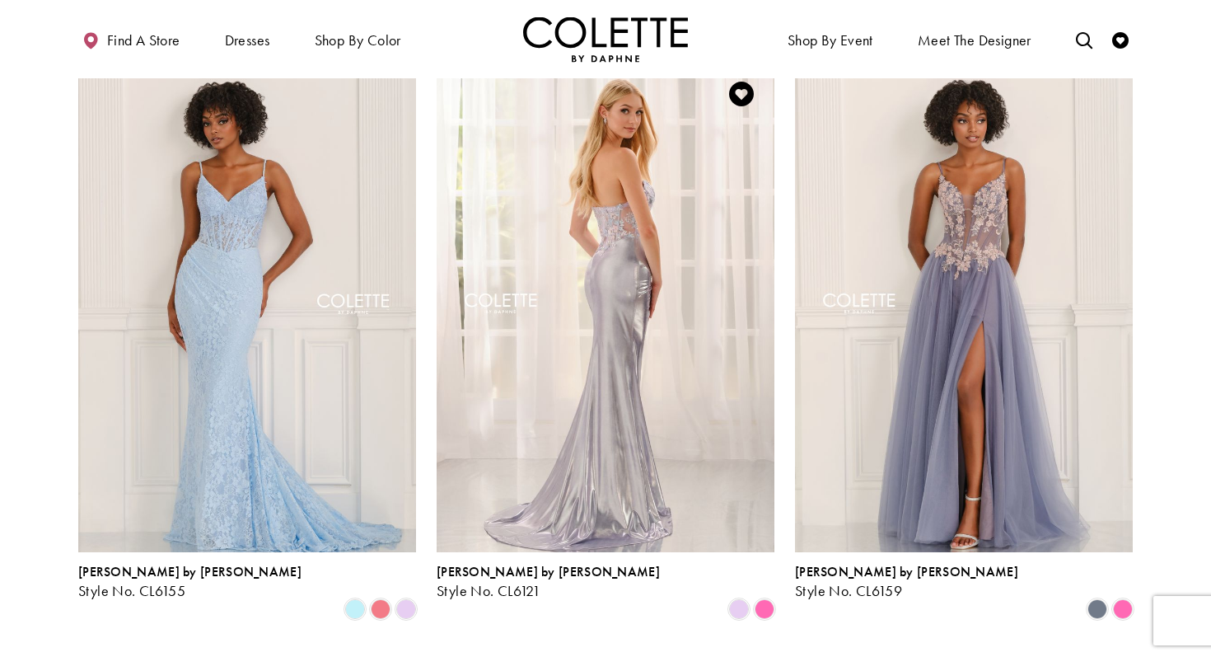
click at [648, 356] on img "Visit Colette by Daphne Style No. CL6121 Page" at bounding box center [606, 306] width 338 height 491
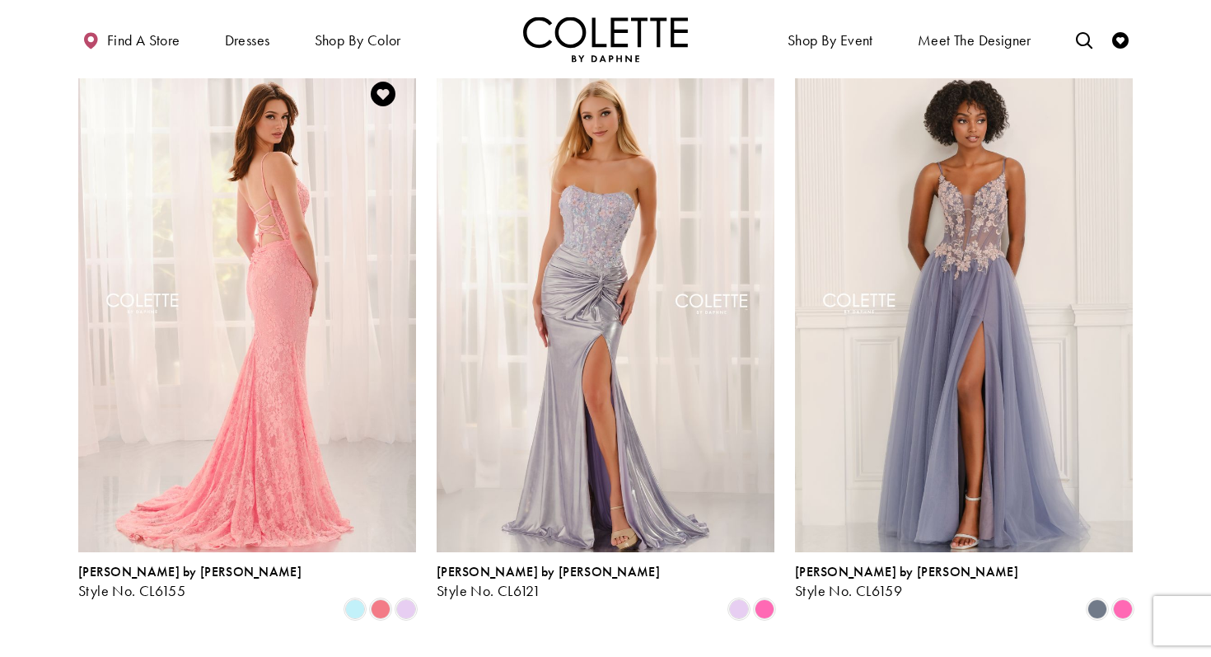
click at [252, 269] on img "Visit Colette by Daphne Style No. CL6155 Page" at bounding box center [247, 306] width 338 height 491
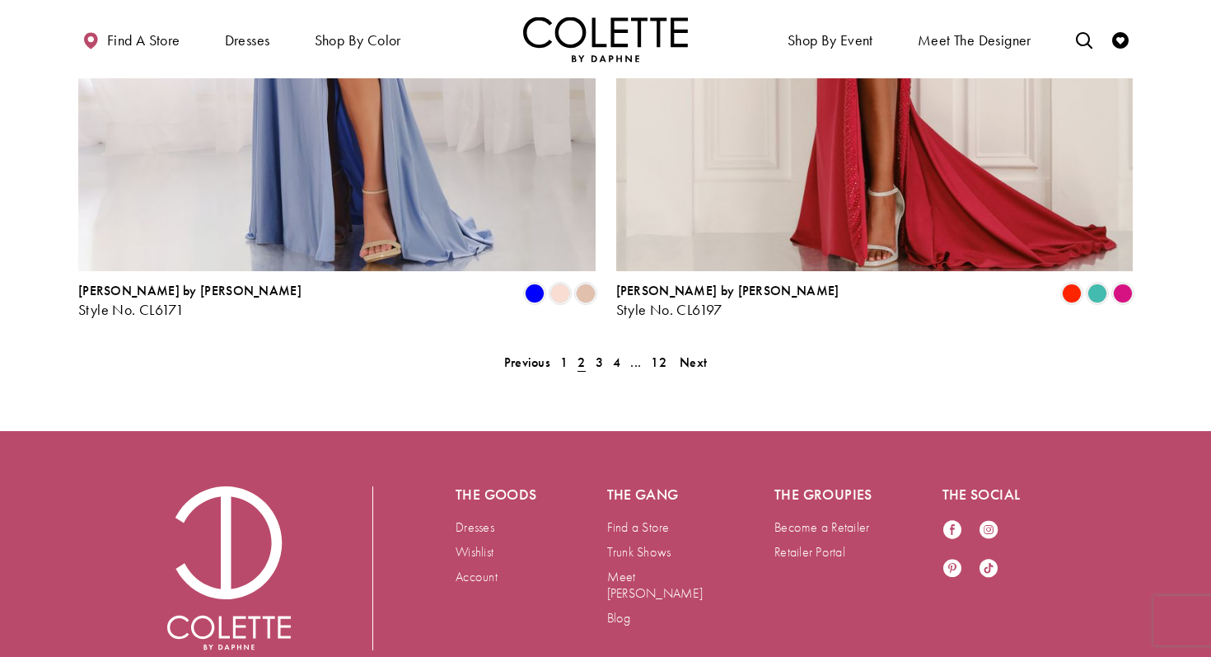
scroll to position [3410, 0]
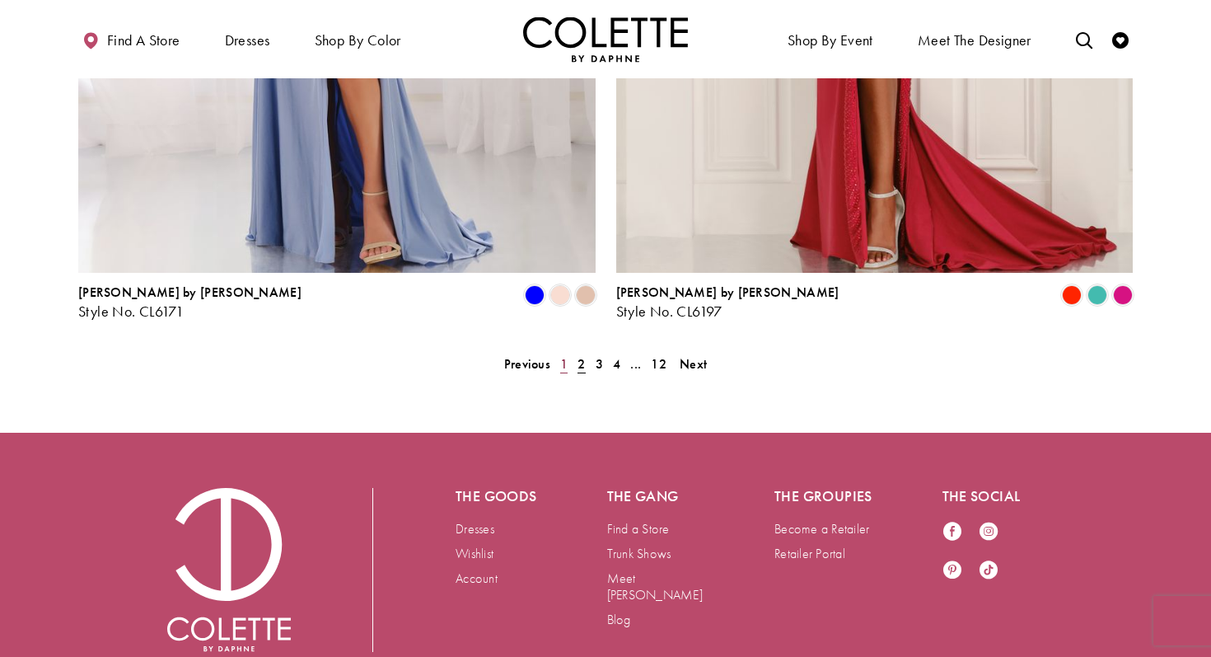
click at [563, 355] on span "1" at bounding box center [563, 363] width 7 height 17
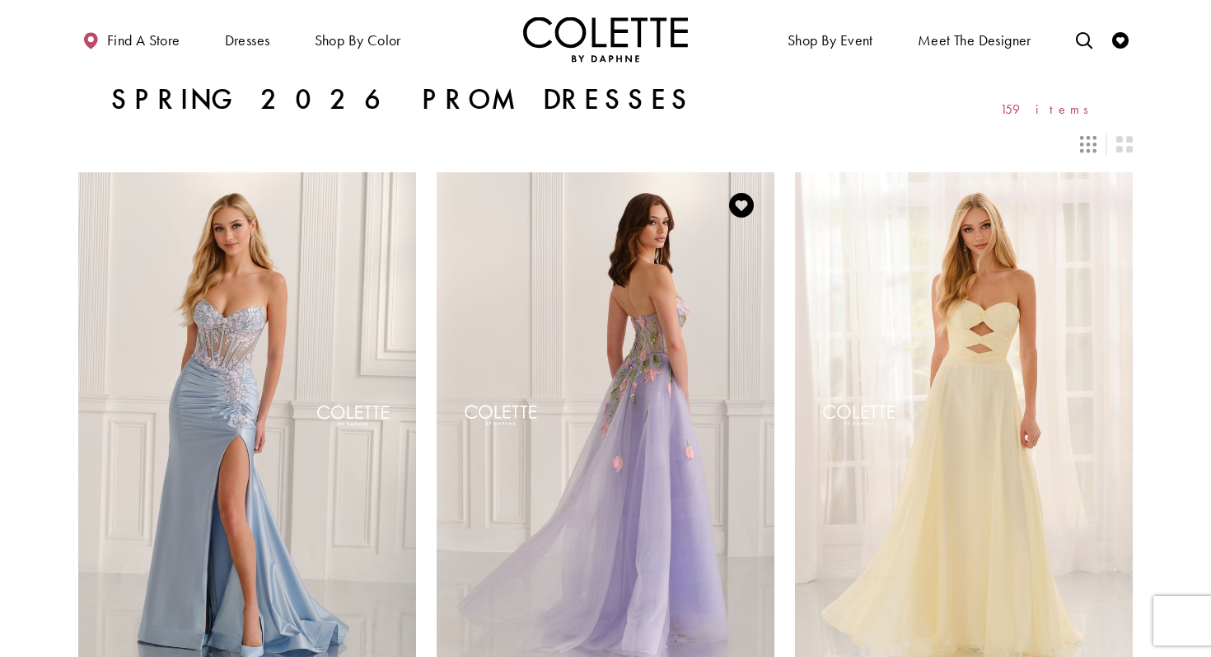
scroll to position [317, 0]
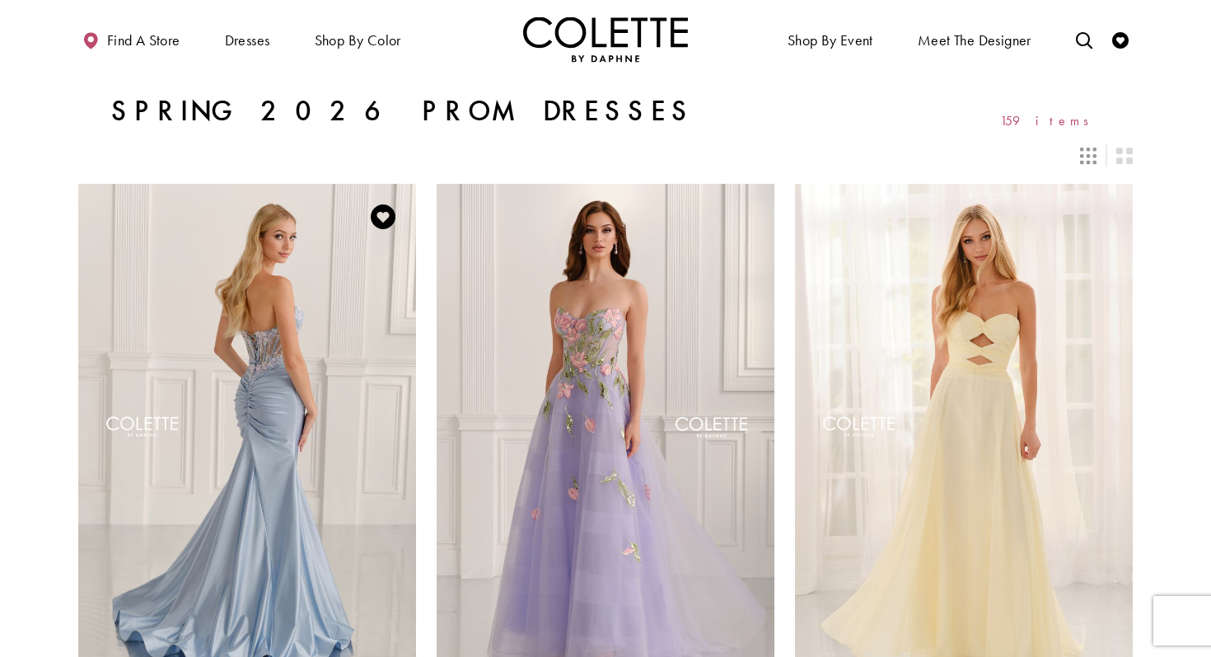
click at [174, 384] on img "Visit Colette by Daphne Style No. CL6105 Page" at bounding box center [247, 429] width 338 height 491
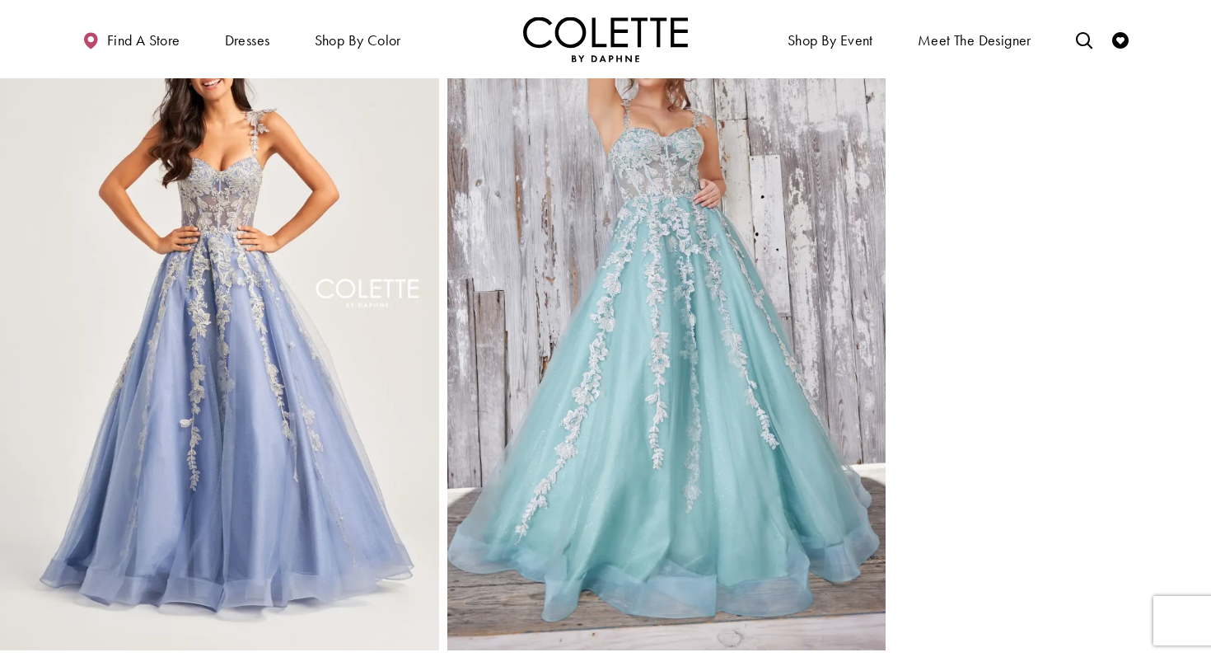
scroll to position [1559, 0]
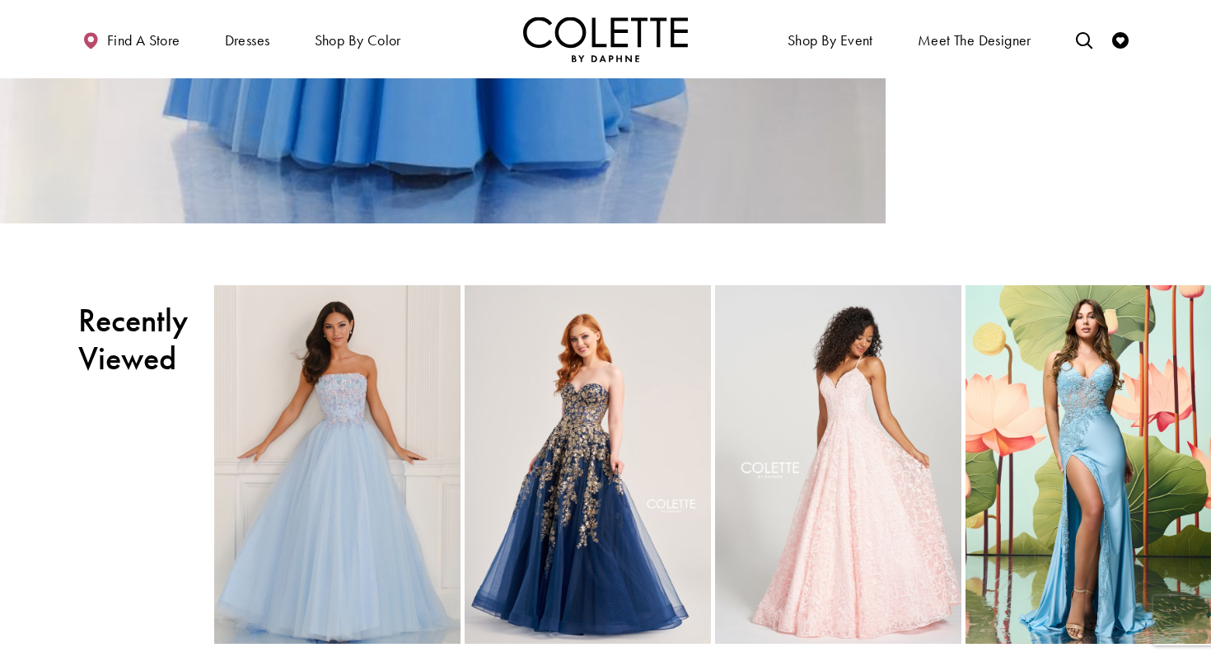
scroll to position [1899, 0]
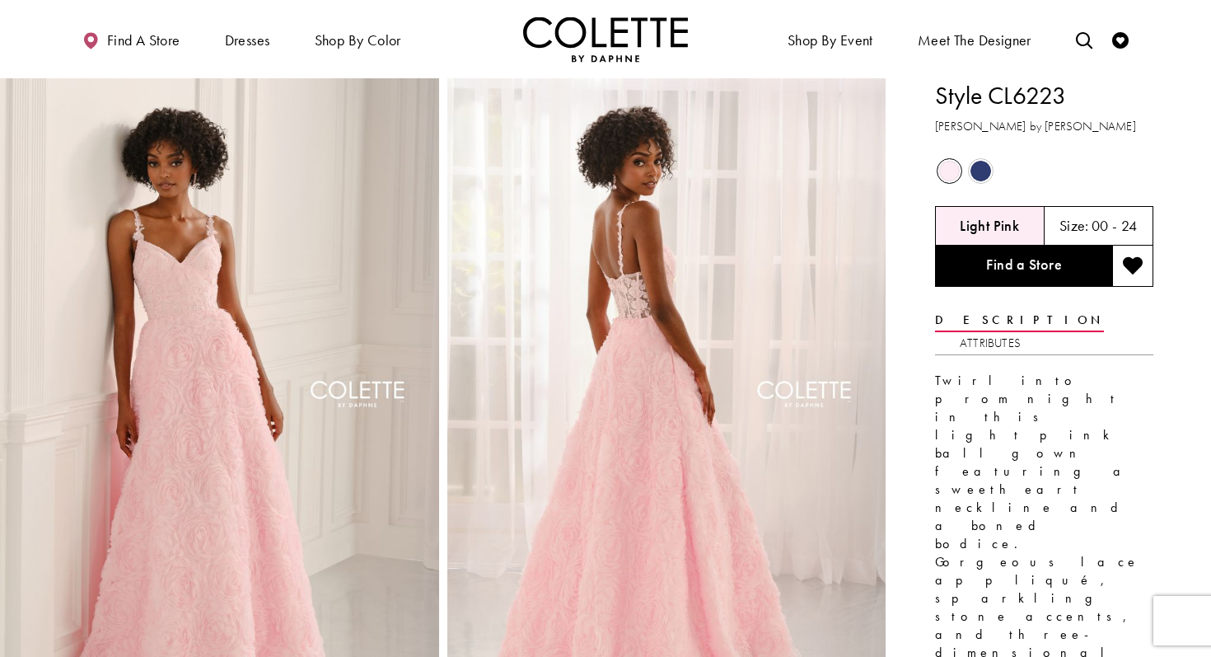
click at [987, 178] on span "Product color controls state depends on size chosen" at bounding box center [981, 171] width 21 height 21
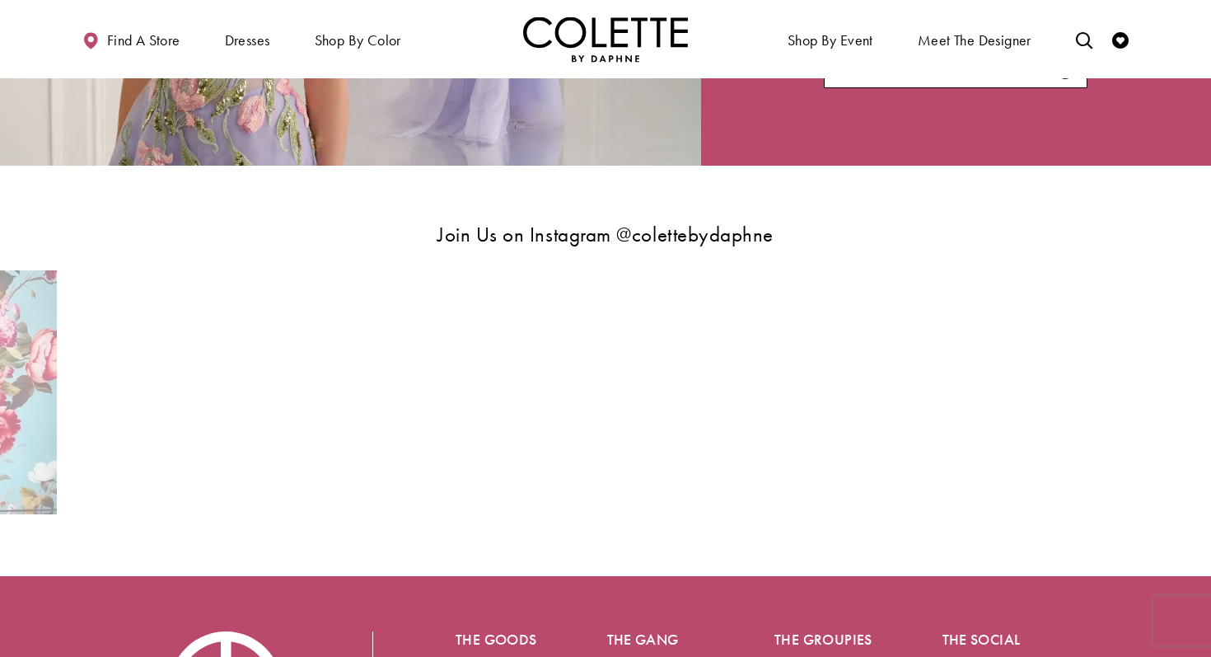
scroll to position [3090, 0]
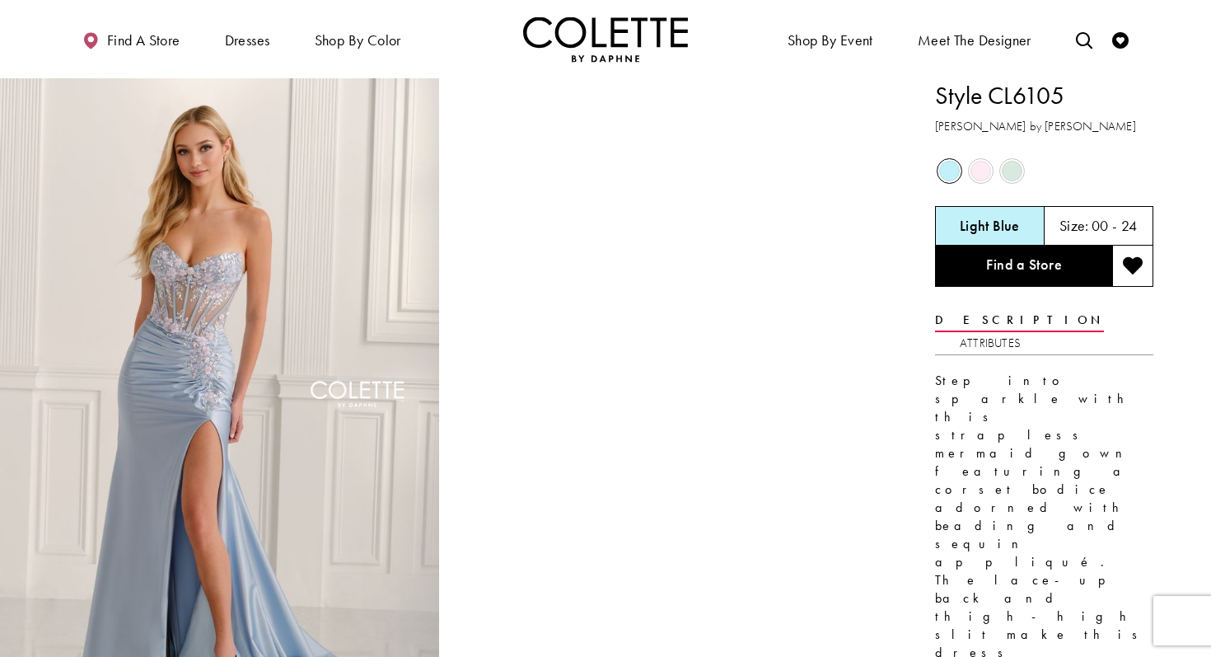
click at [987, 176] on span "Product color controls state depends on size chosen" at bounding box center [981, 171] width 21 height 21
